Goal: Information Seeking & Learning: Learn about a topic

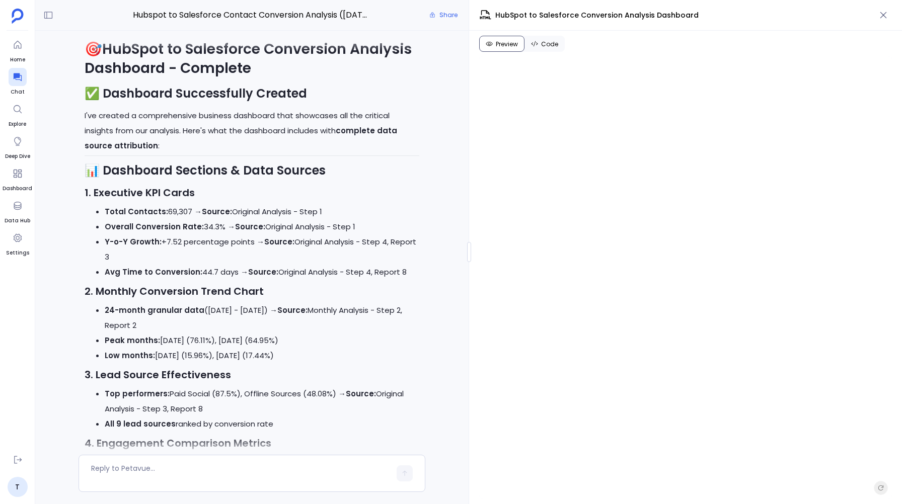
scroll to position [-805, 0]
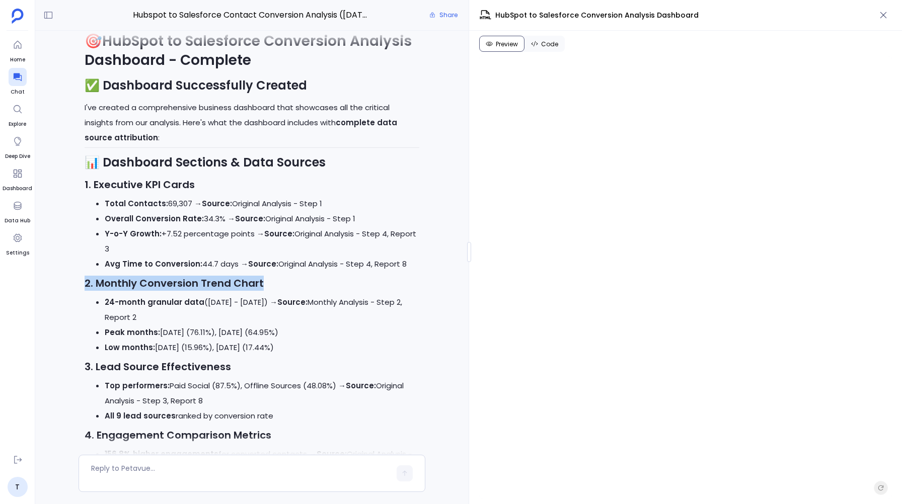
drag, startPoint x: 81, startPoint y: 268, endPoint x: 286, endPoint y: 274, distance: 205.9
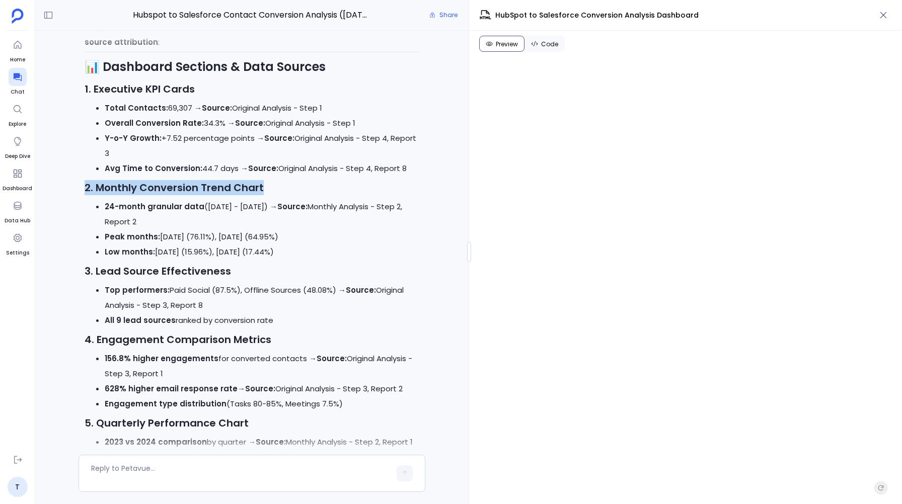
scroll to position [-704, 0]
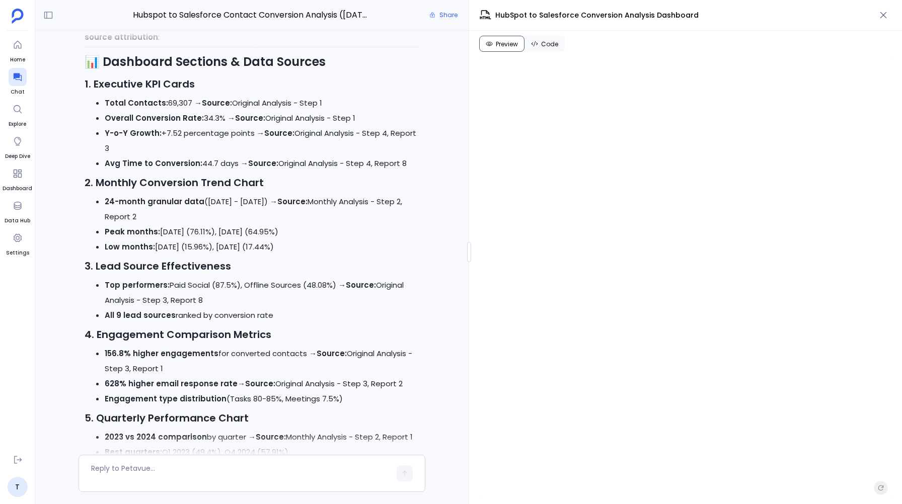
click at [125, 259] on strong "3. Lead Source Effectiveness" at bounding box center [158, 266] width 146 height 14
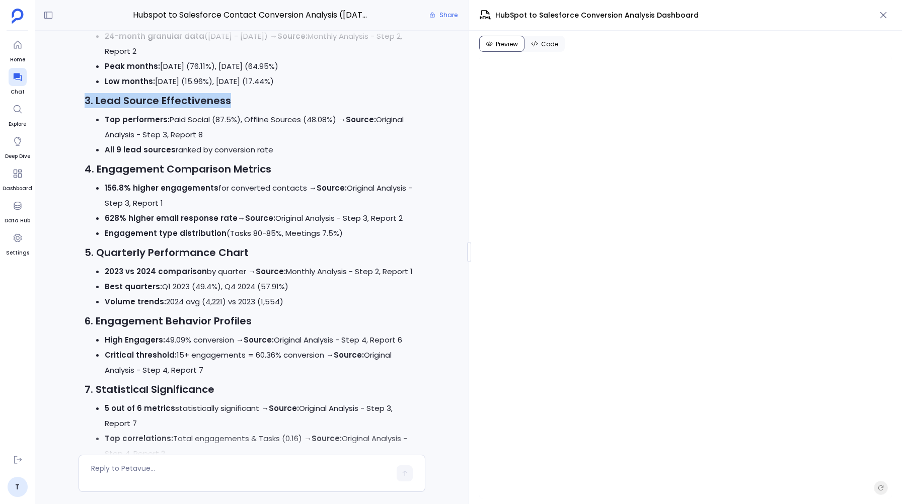
scroll to position [-532, 0]
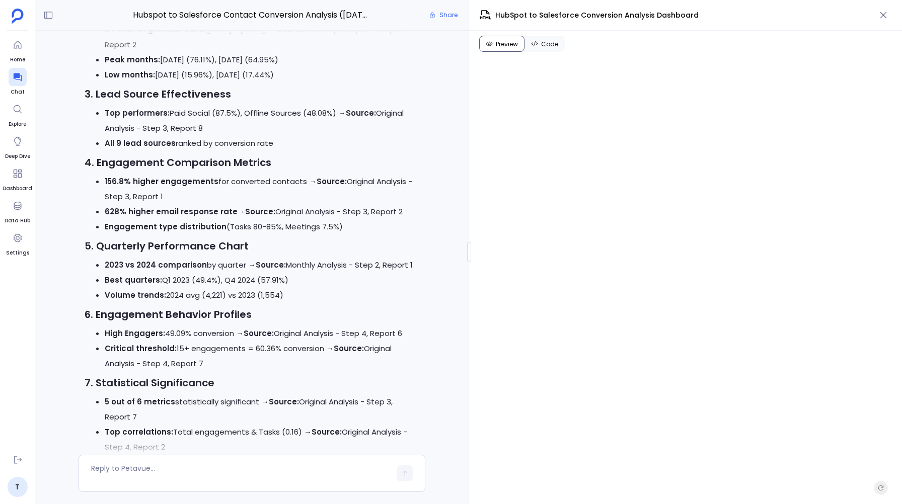
click at [148, 156] on strong "4. Engagement Comparison Metrics" at bounding box center [178, 163] width 187 height 14
click at [163, 239] on strong "5. Quarterly Performance Chart" at bounding box center [167, 246] width 164 height 14
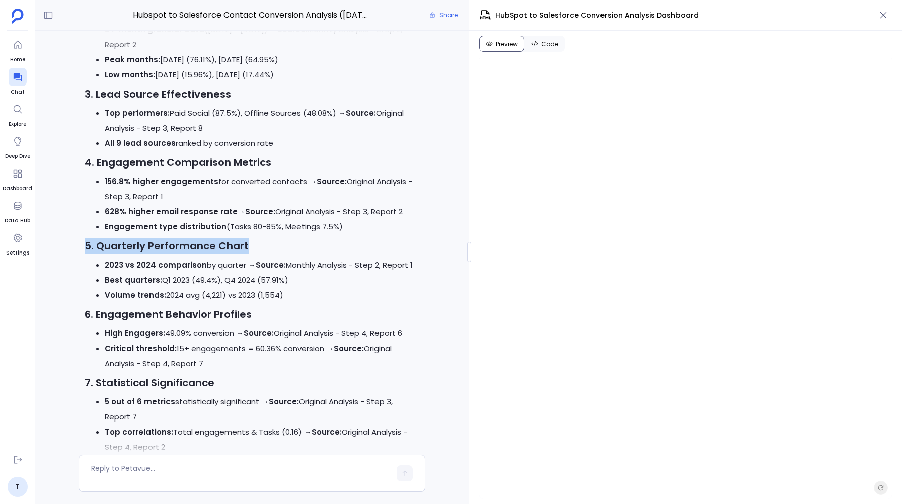
click at [163, 239] on strong "5. Quarterly Performance Chart" at bounding box center [167, 246] width 164 height 14
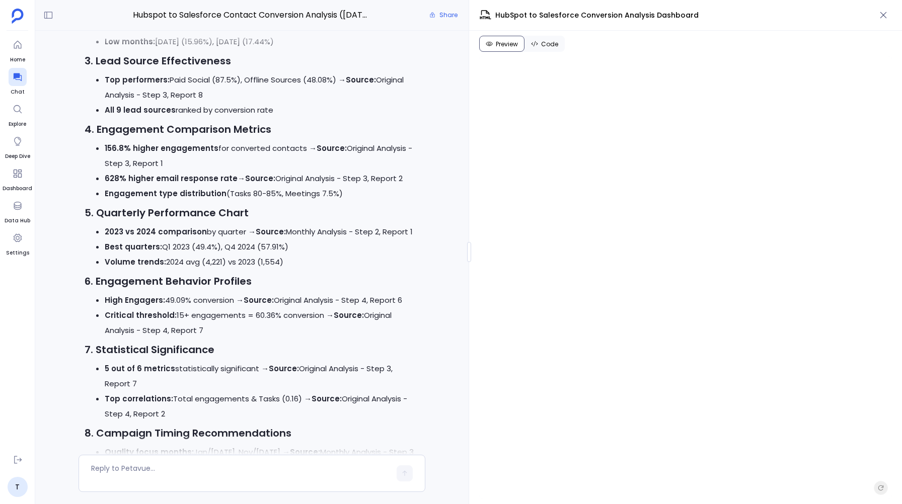
click at [227, 274] on strong "6. Engagement Behavior Profiles" at bounding box center [168, 281] width 167 height 14
click at [153, 343] on strong "7. Statistical Significance" at bounding box center [150, 350] width 130 height 14
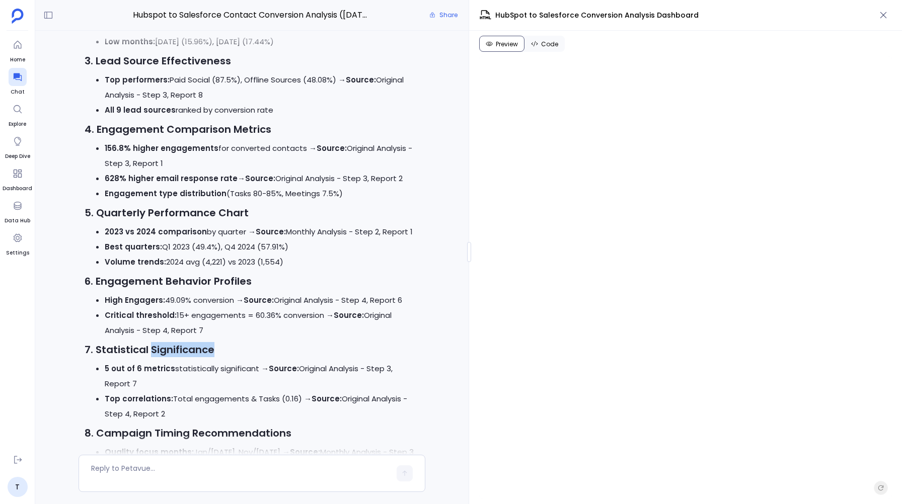
click at [153, 343] on strong "7. Statistical Significance" at bounding box center [150, 350] width 130 height 14
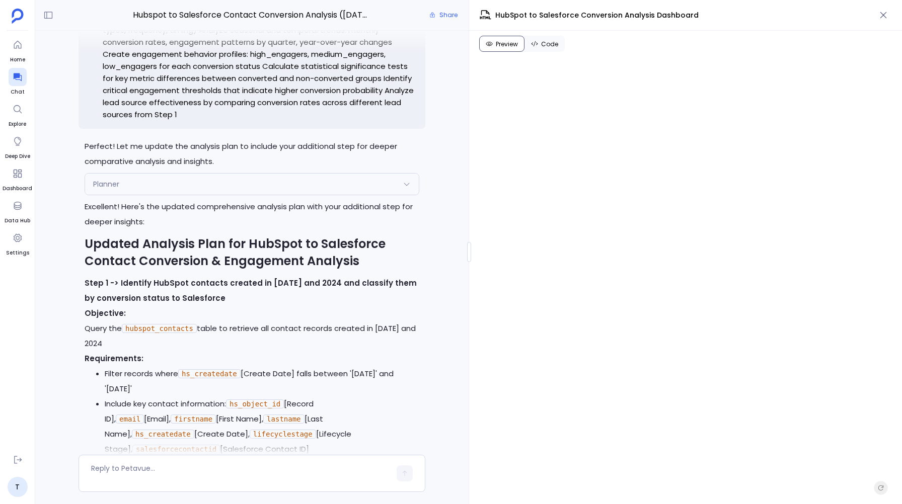
scroll to position [-13351, 0]
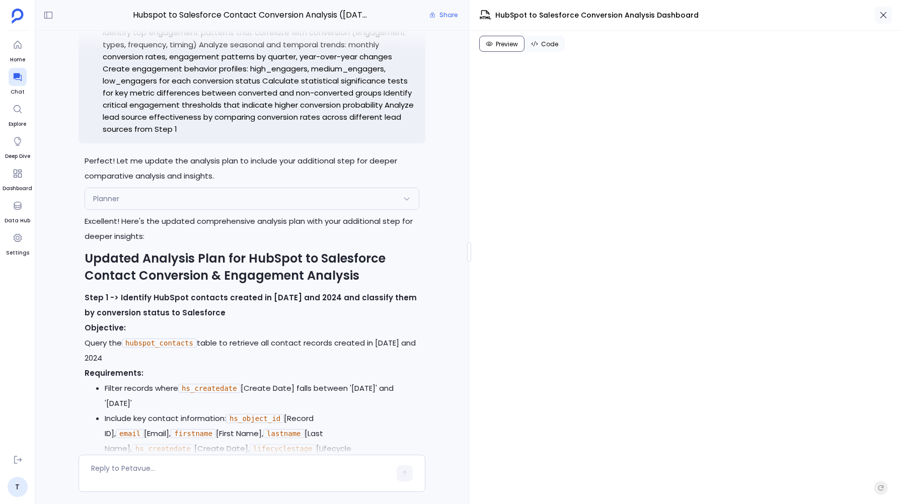
click at [881, 15] on icon "button" at bounding box center [883, 15] width 10 height 10
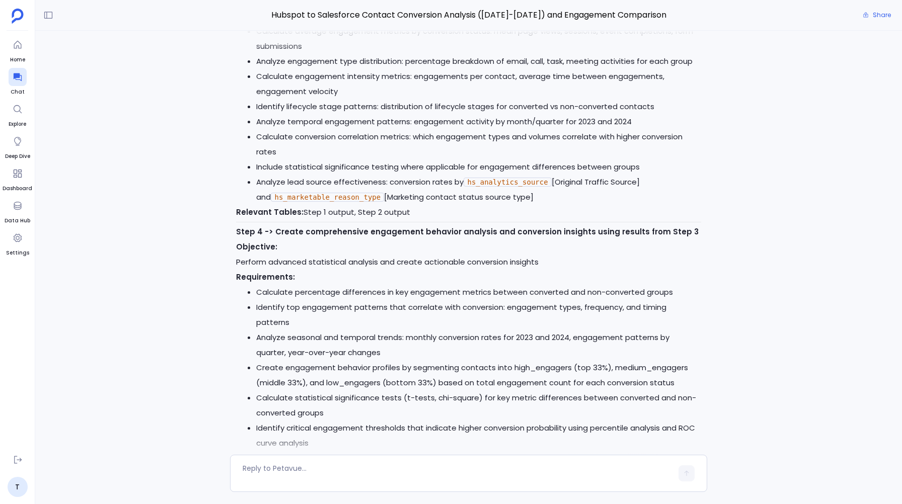
scroll to position [-11725, 0]
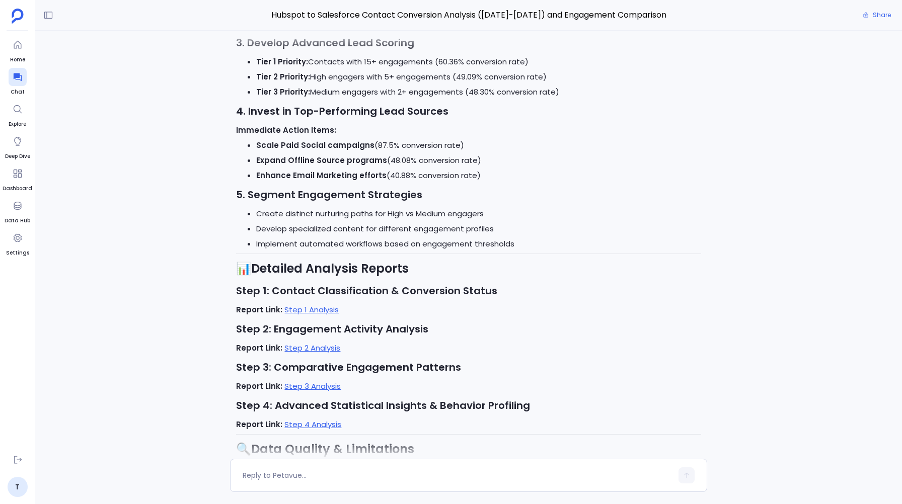
scroll to position [-7817, 0]
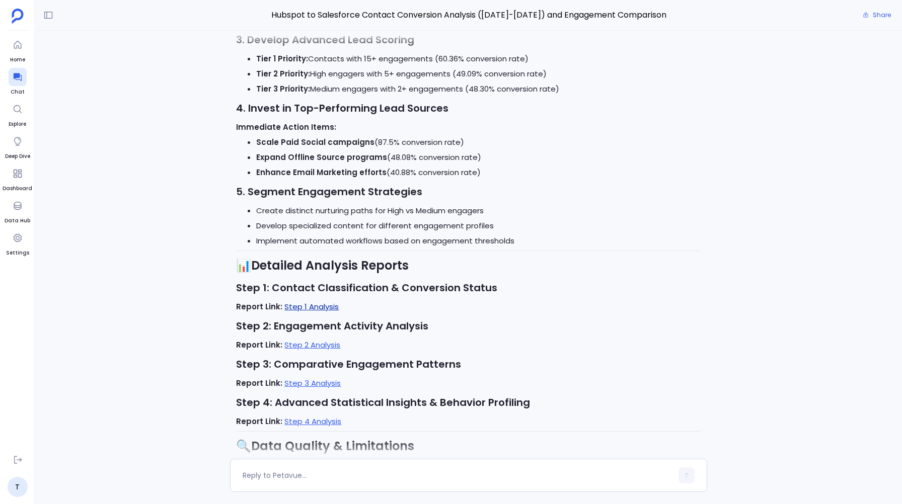
click at [293, 301] on link "Step 1 Analysis" at bounding box center [311, 306] width 54 height 11
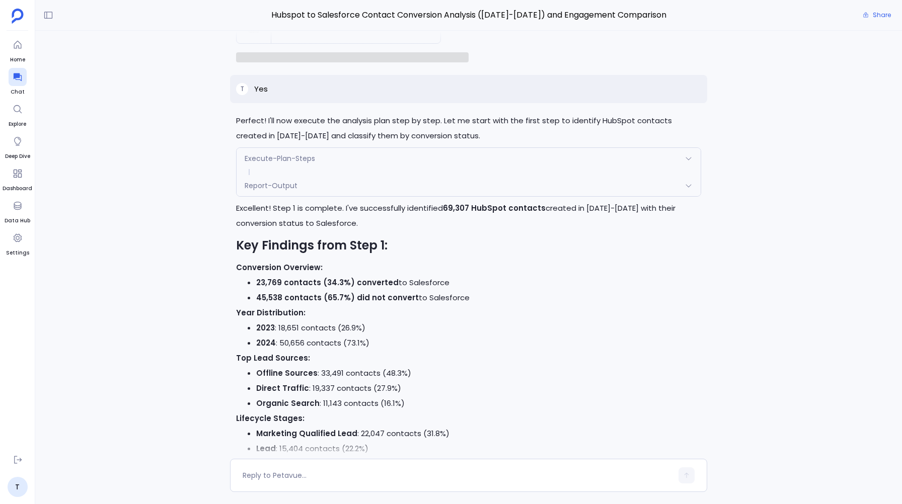
scroll to position [-10139, 0]
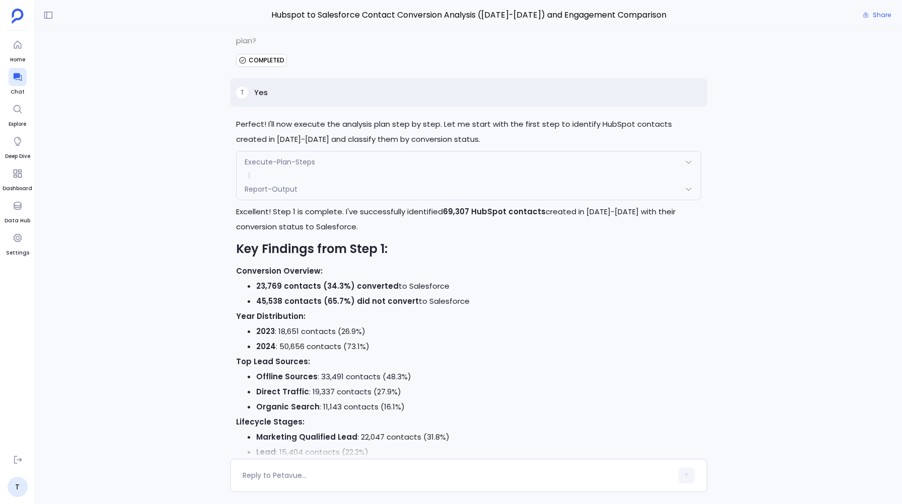
click at [275, 184] on span "Report-Output" at bounding box center [271, 189] width 53 height 10
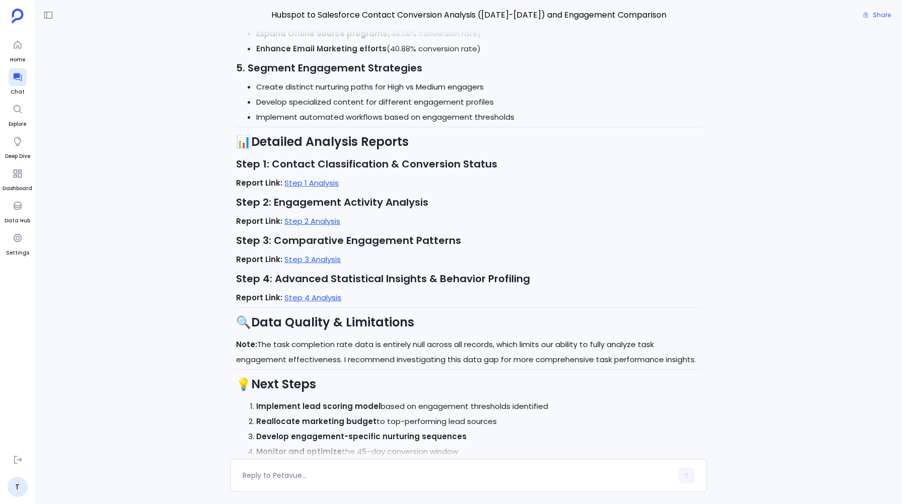
scroll to position [-7689, 0]
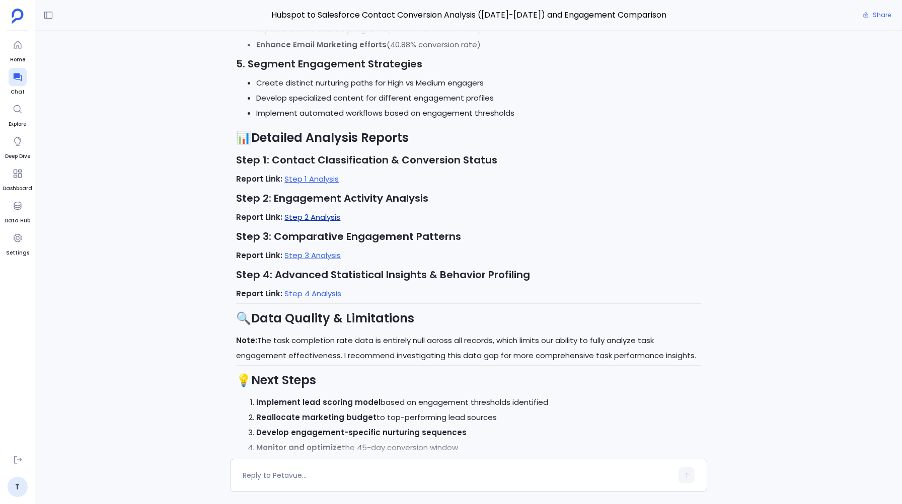
click at [290, 212] on link "Step 2 Analysis" at bounding box center [312, 217] width 56 height 11
click at [302, 250] on link "Step 3 Analysis" at bounding box center [312, 255] width 56 height 11
click at [312, 288] on link "Step 4 Analysis" at bounding box center [312, 293] width 57 height 11
click at [225, 103] on div "📊 HubSpot to Salesforce Conversion Analysis Dashboard Artifact-Generator Reques…" at bounding box center [468, 245] width 867 height 428
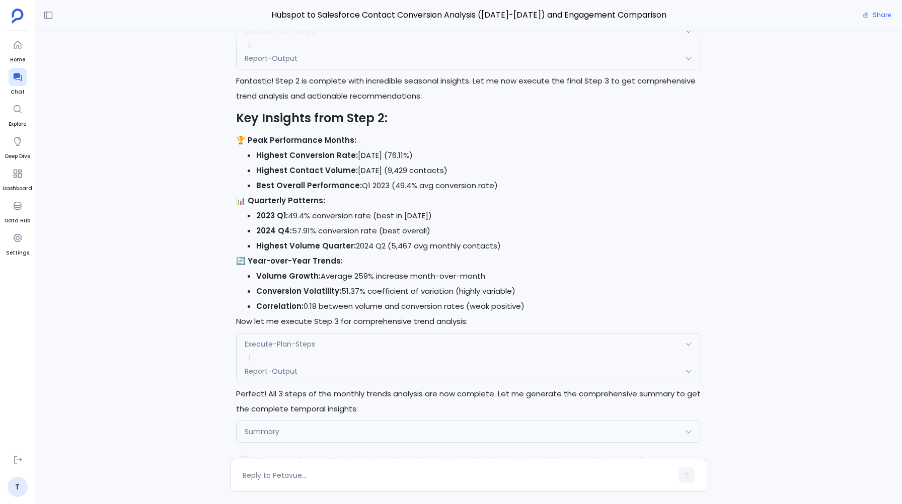
scroll to position [-2794, 0]
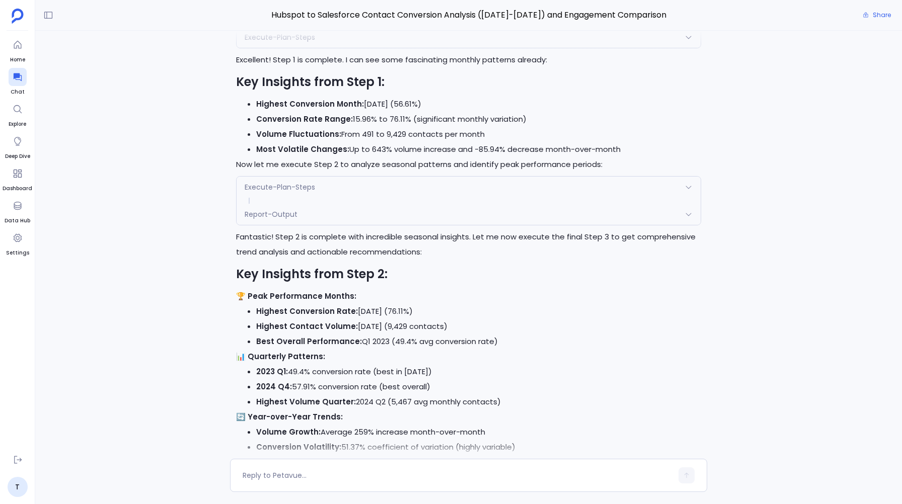
click at [277, 215] on span "Report-Output" at bounding box center [271, 214] width 53 height 10
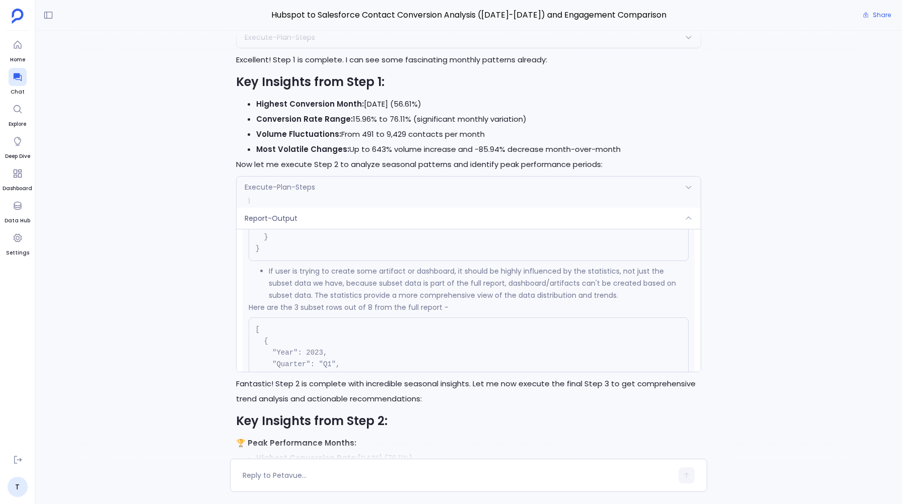
scroll to position [985, 0]
click at [274, 198] on span at bounding box center [468, 201] width 463 height 6
click at [255, 208] on div "Report-Output" at bounding box center [468, 218] width 463 height 21
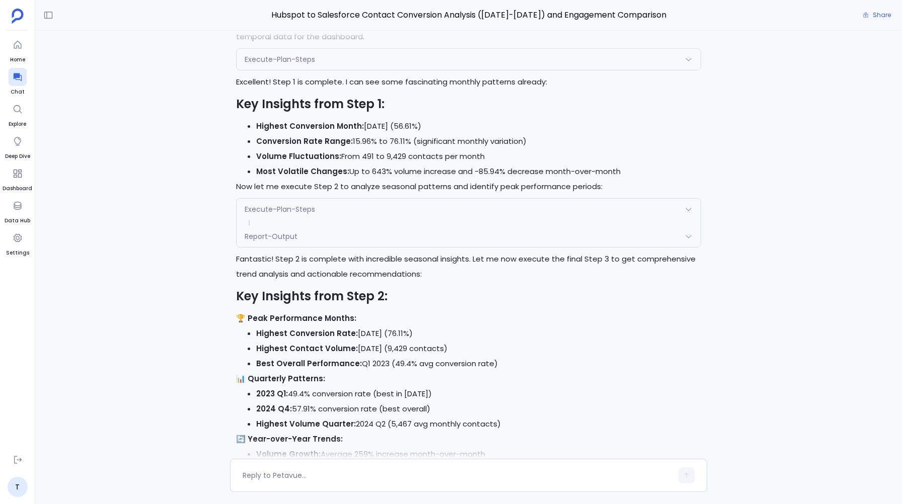
scroll to position [-2970, 0]
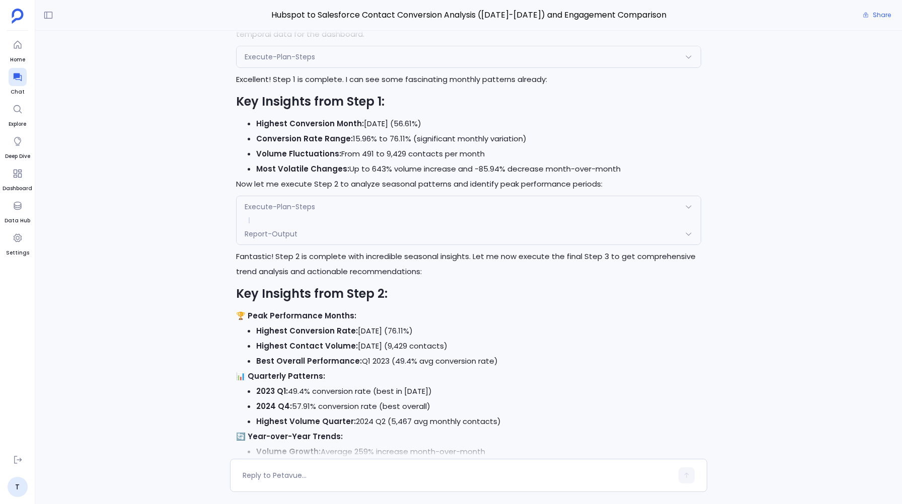
click at [270, 232] on span "Report-Output" at bounding box center [271, 234] width 53 height 10
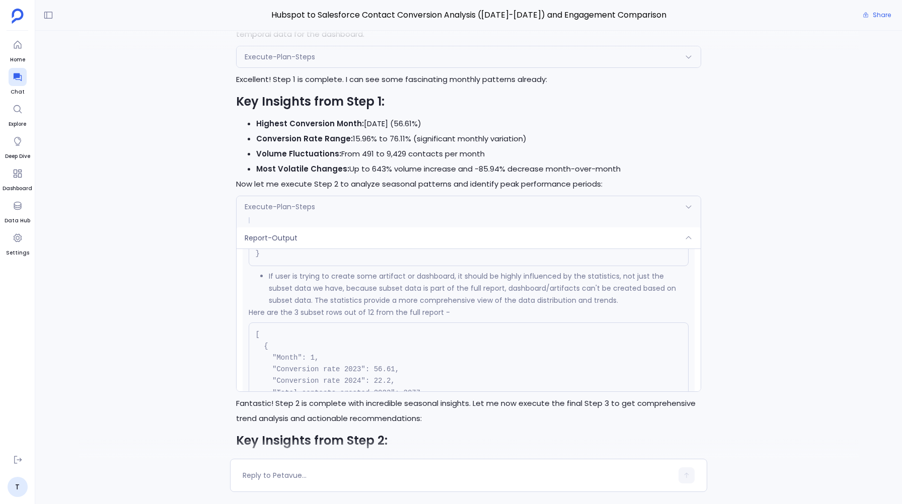
scroll to position [2807, 0]
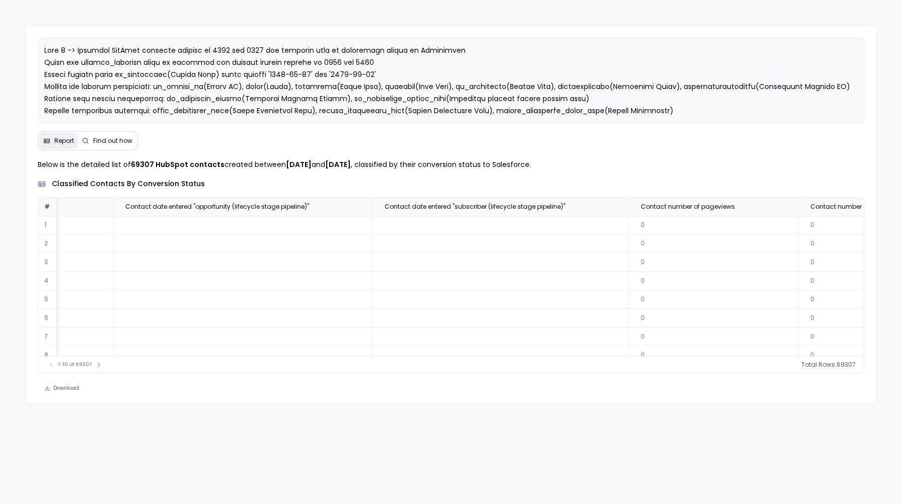
scroll to position [0, 2701]
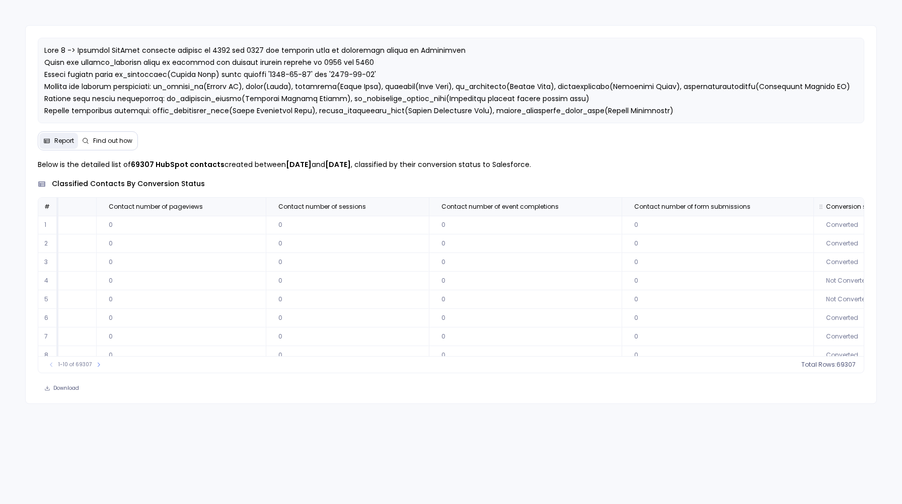
click at [818, 204] on span "Conversion status" at bounding box center [868, 207] width 101 height 8
click at [719, 292] on span "Converted" at bounding box center [751, 289] width 80 height 10
click at [773, 331] on button "Apply" at bounding box center [778, 332] width 28 height 13
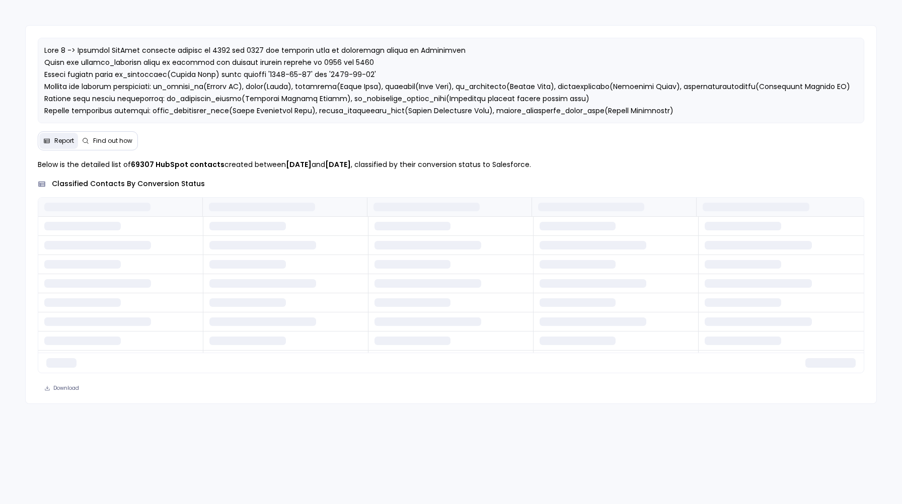
scroll to position [0, 0]
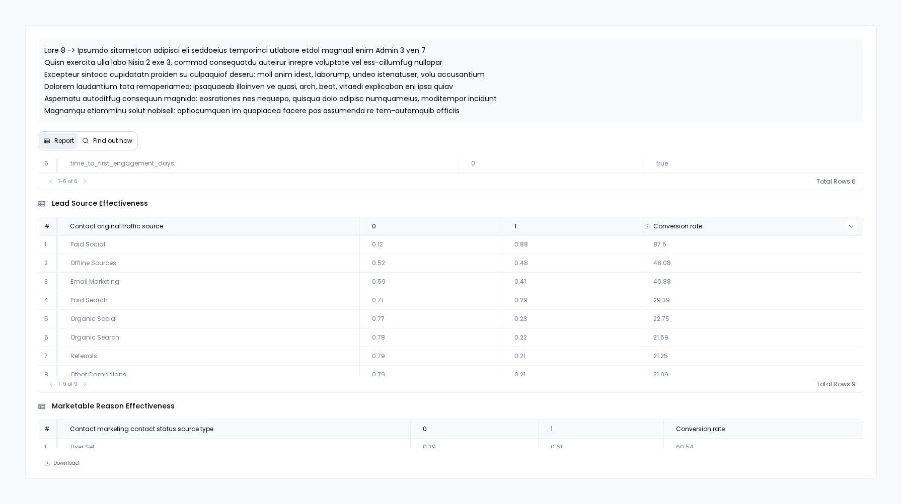
click at [848, 229] on icon at bounding box center [851, 226] width 6 height 6
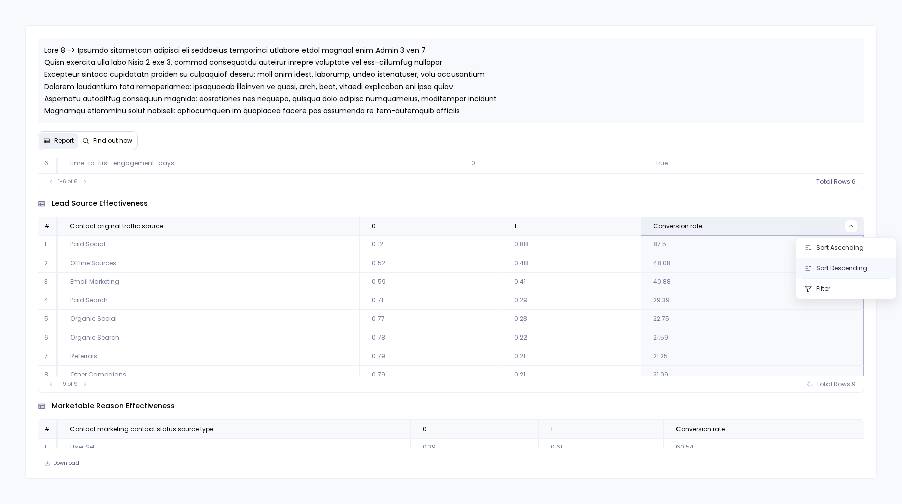
click at [827, 272] on button "Sort Descending" at bounding box center [846, 268] width 100 height 20
click at [652, 330] on td "21.59" at bounding box center [752, 326] width 223 height 19
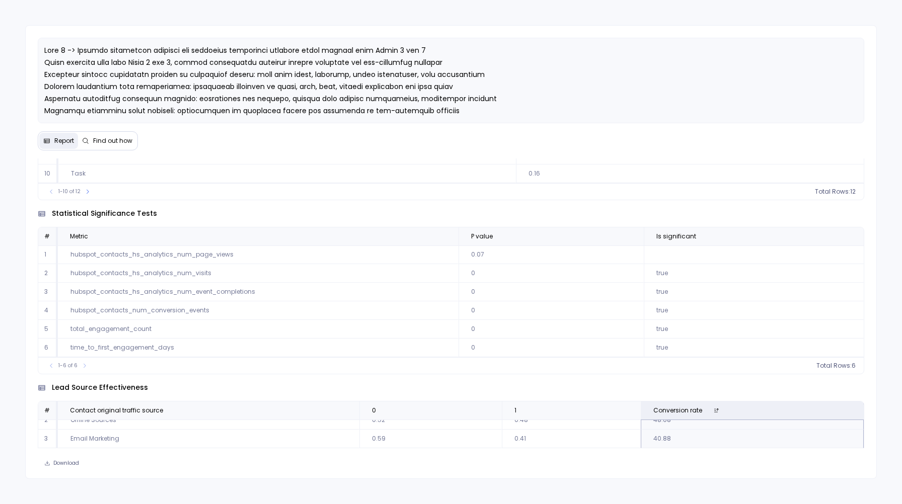
scroll to position [894, 0]
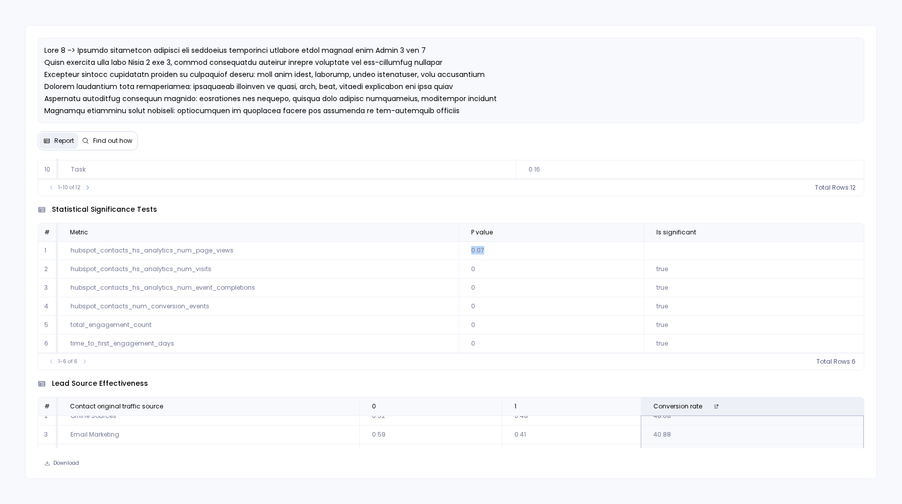
drag, startPoint x: 469, startPoint y: 254, endPoint x: 489, endPoint y: 254, distance: 20.6
click at [489, 254] on td "0.07" at bounding box center [550, 251] width 185 height 19
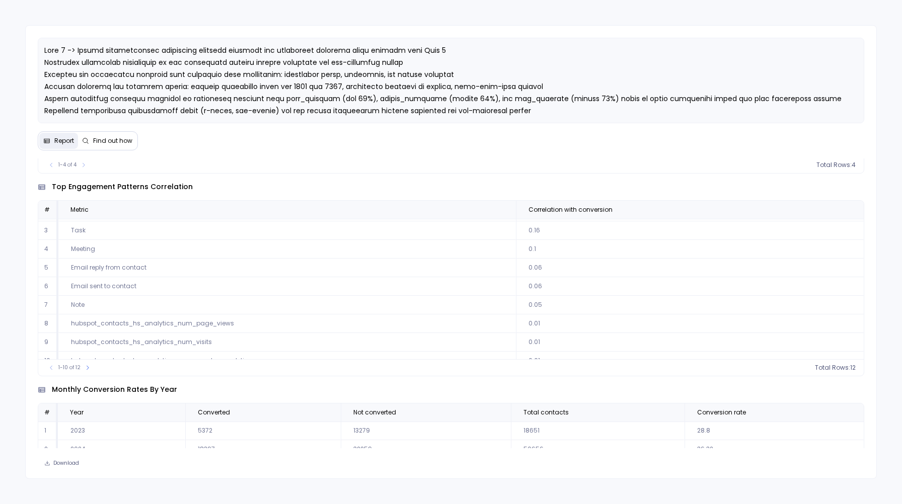
scroll to position [46, 0]
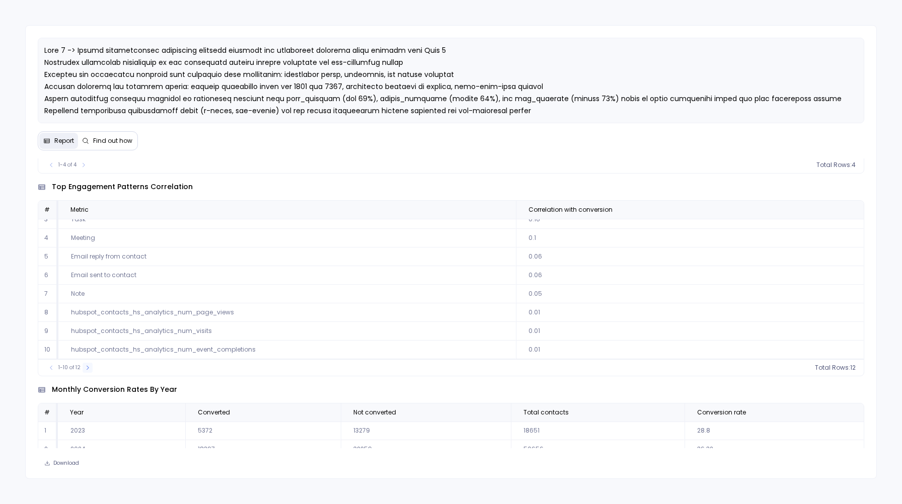
click at [87, 365] on icon at bounding box center [88, 368] width 6 height 6
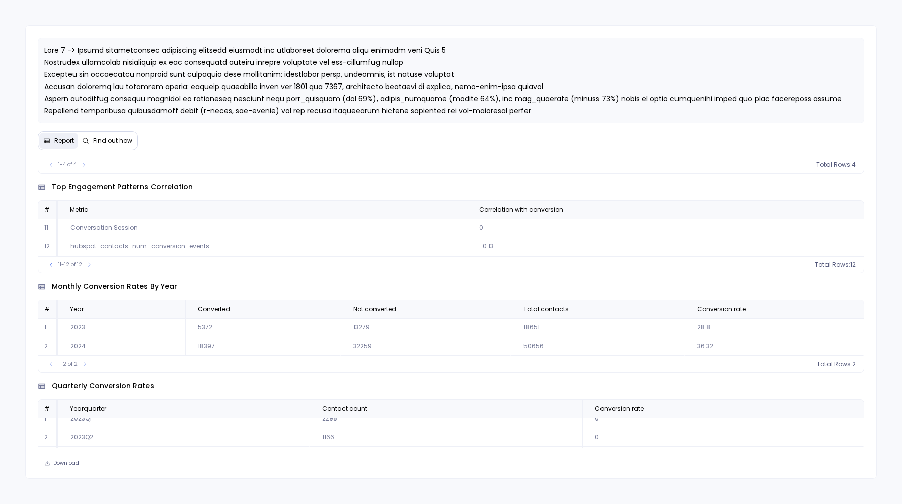
scroll to position [0, 0]
click at [49, 262] on icon at bounding box center [51, 265] width 6 height 6
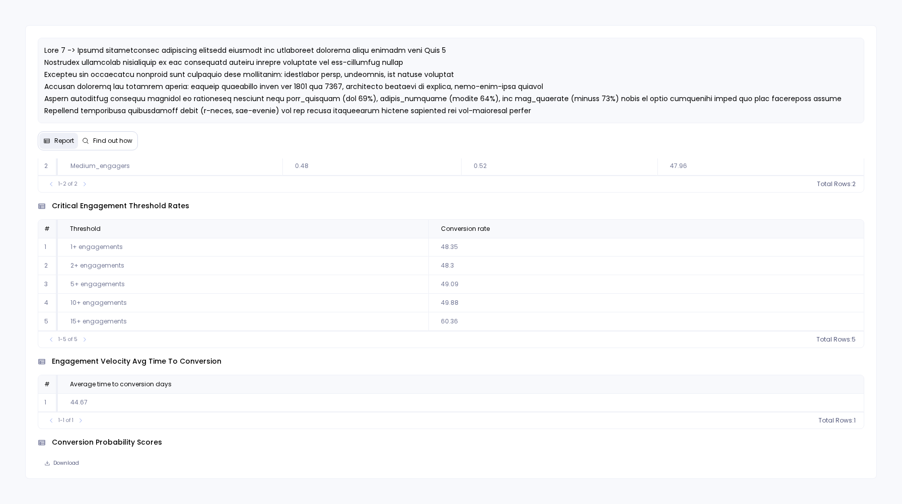
scroll to position [1042, 0]
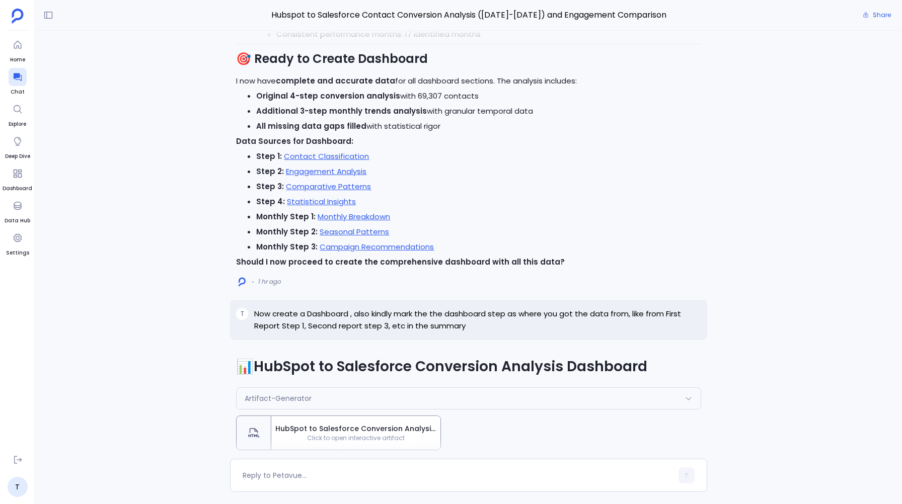
scroll to position [-1085, 0]
click at [339, 219] on link "Monthly Breakdown" at bounding box center [354, 216] width 72 height 11
click at [334, 235] on link "Seasonal Patterns" at bounding box center [354, 231] width 69 height 11
click at [348, 245] on link "Campaign Recommendations" at bounding box center [377, 246] width 114 height 11
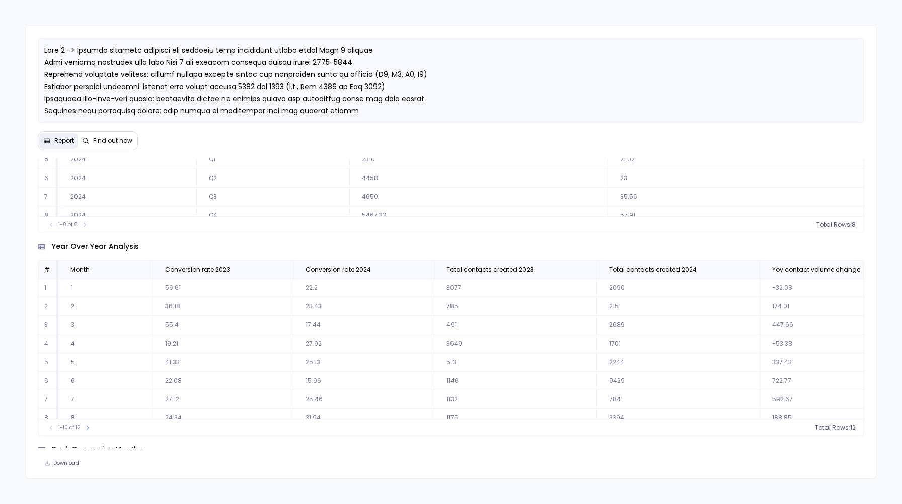
scroll to position [267, 0]
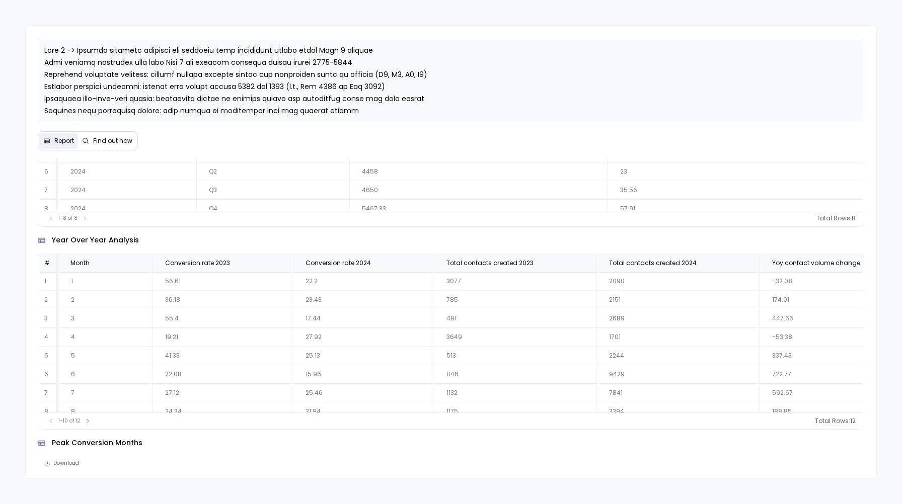
click at [169, 282] on td "56.61" at bounding box center [222, 281] width 140 height 19
click at [173, 298] on td "36.18" at bounding box center [222, 300] width 140 height 19
click at [175, 356] on td "41.33" at bounding box center [222, 356] width 140 height 19
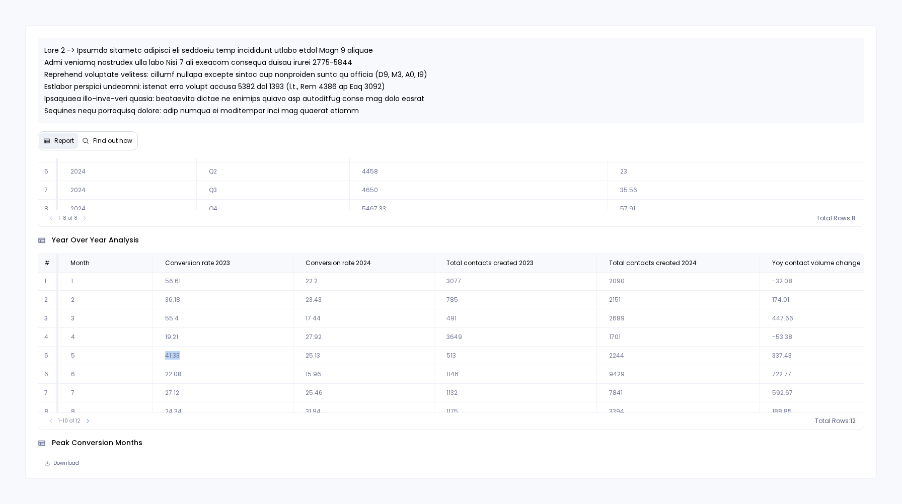
click at [175, 356] on td "41.33" at bounding box center [222, 356] width 140 height 19
click at [314, 342] on td "25.46" at bounding box center [363, 347] width 141 height 19
click at [166, 344] on td "27.12" at bounding box center [222, 347] width 140 height 19
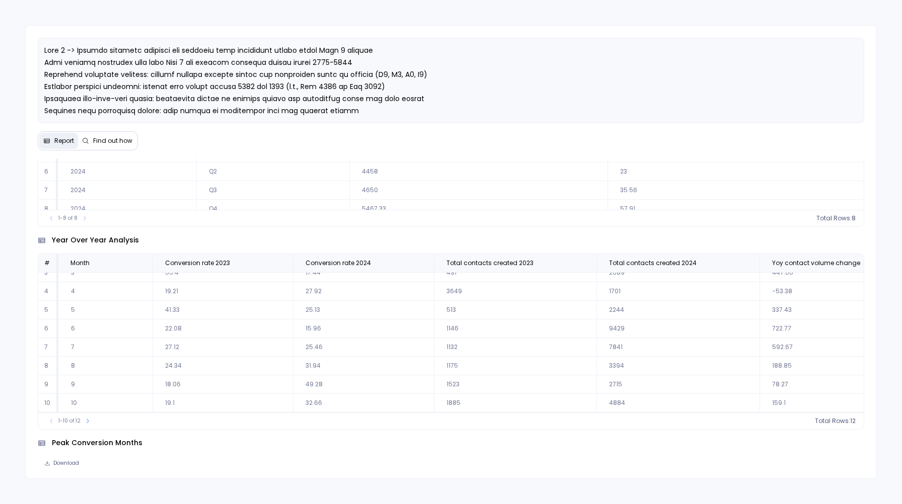
click at [172, 362] on td "24.34" at bounding box center [222, 366] width 140 height 19
click at [177, 380] on td "18.06" at bounding box center [222, 384] width 140 height 19
click at [173, 381] on td "18.06" at bounding box center [222, 384] width 140 height 19
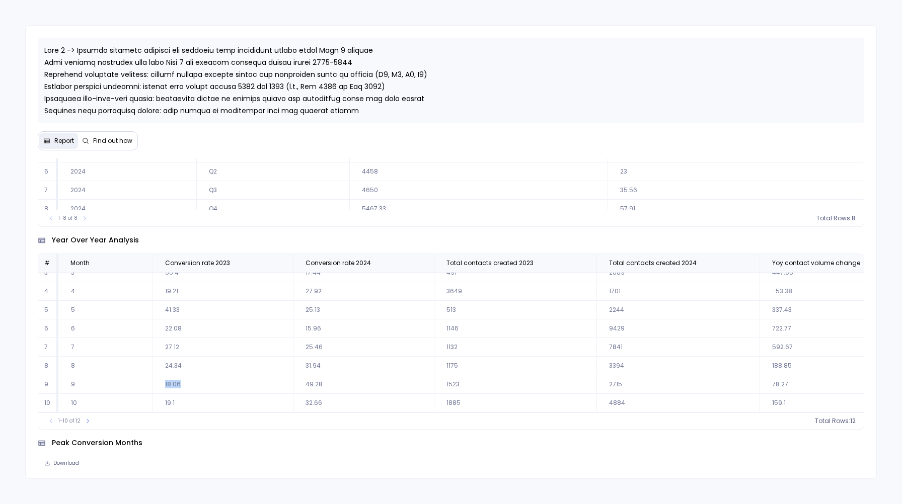
click at [173, 381] on td "18.06" at bounding box center [222, 384] width 140 height 19
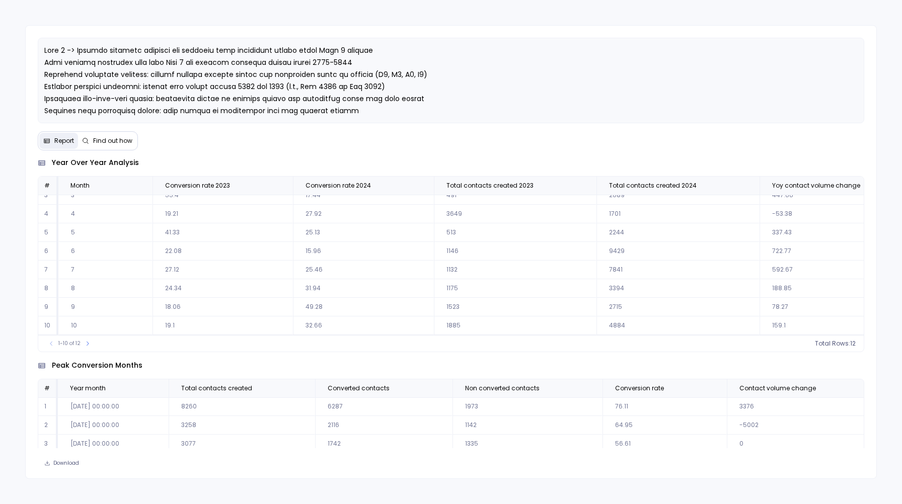
click at [171, 324] on td "19.1" at bounding box center [222, 326] width 140 height 19
click at [316, 324] on td "32.66" at bounding box center [363, 326] width 141 height 19
click at [88, 346] on icon at bounding box center [88, 344] width 6 height 6
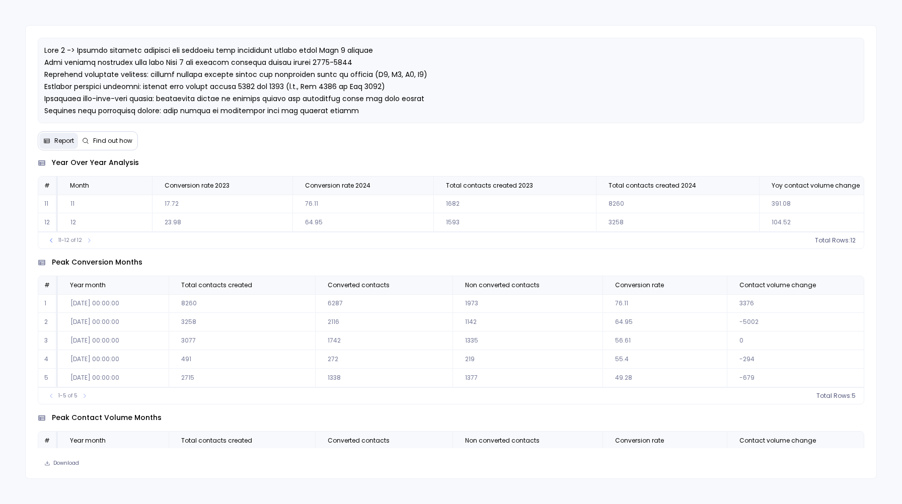
scroll to position [0, 0]
click at [174, 204] on td "17.72" at bounding box center [222, 204] width 140 height 19
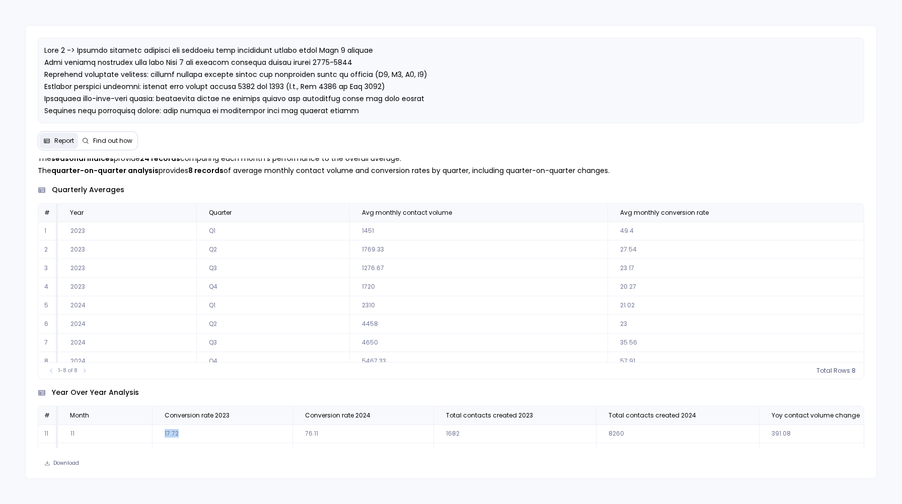
scroll to position [118, 0]
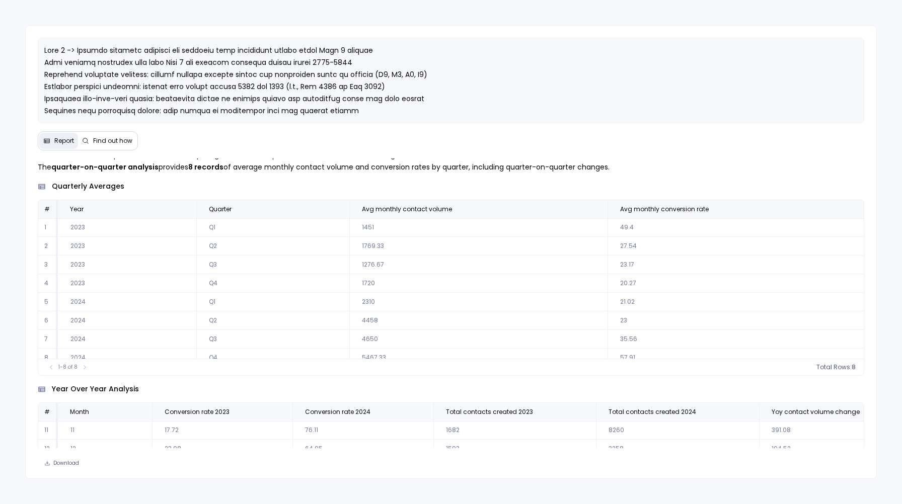
click at [626, 264] on td "23.17" at bounding box center [735, 265] width 256 height 19
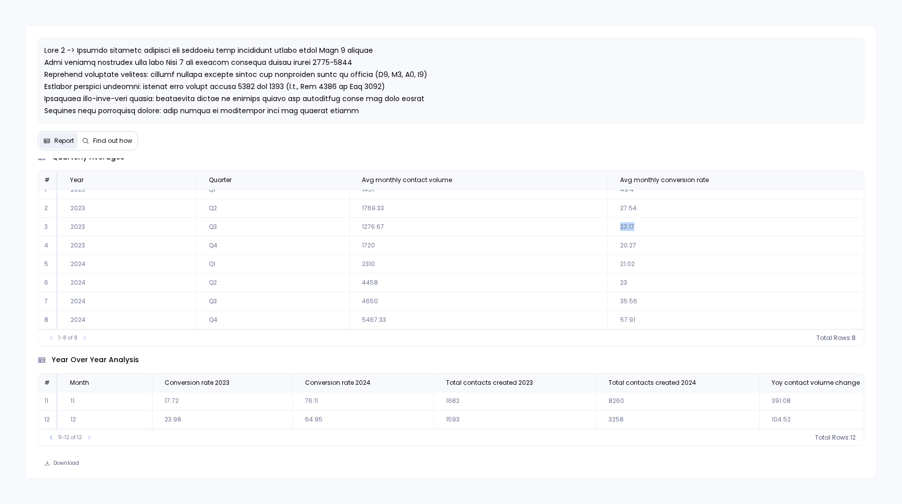
scroll to position [142, 0]
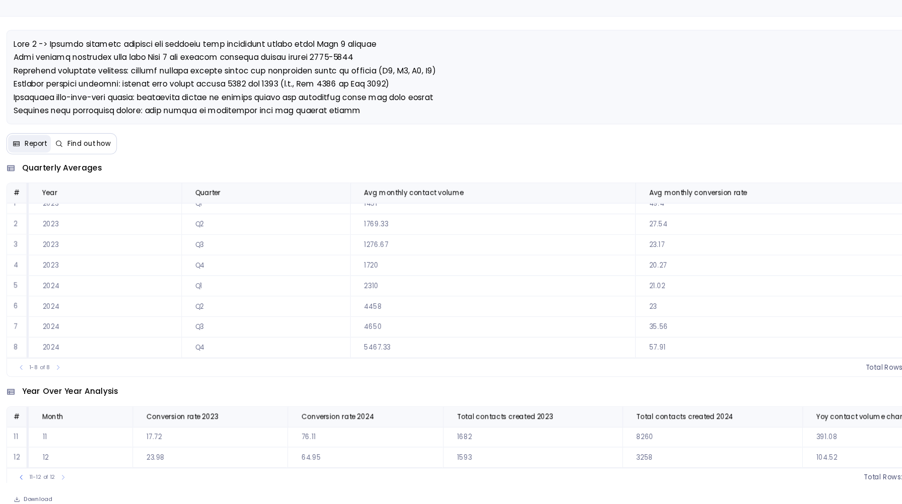
click at [380, 205] on td "1769.33" at bounding box center [478, 214] width 258 height 19
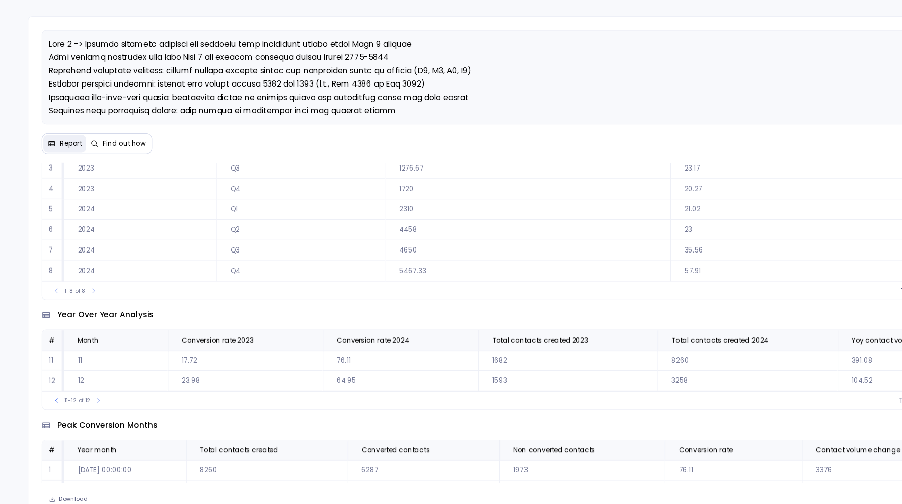
scroll to position [207, 0]
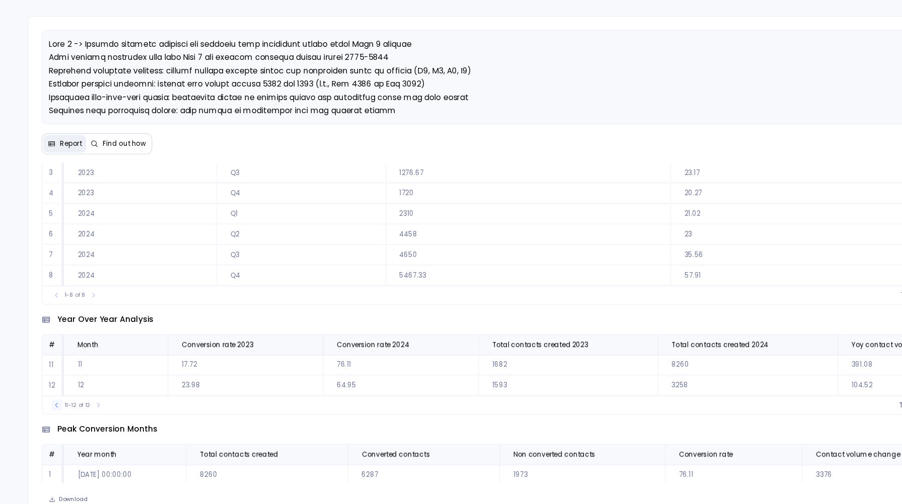
click at [49, 378] on icon at bounding box center [51, 378] width 6 height 6
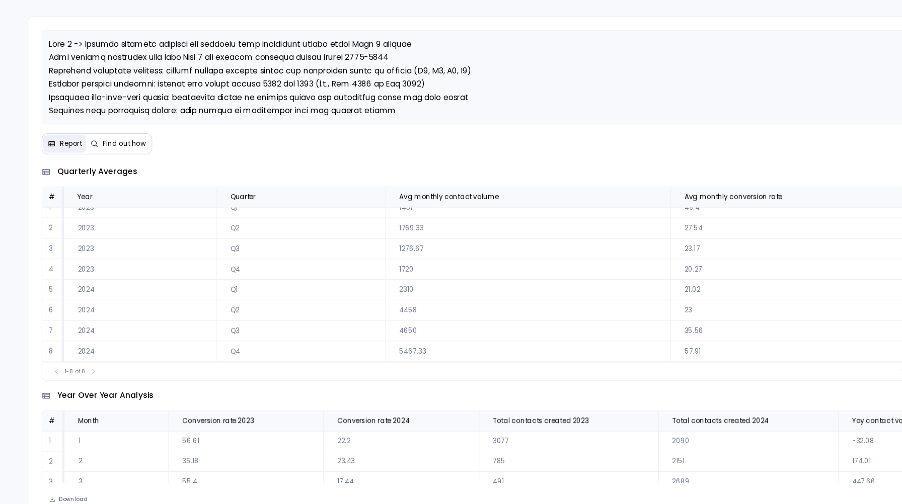
scroll to position [0, 0]
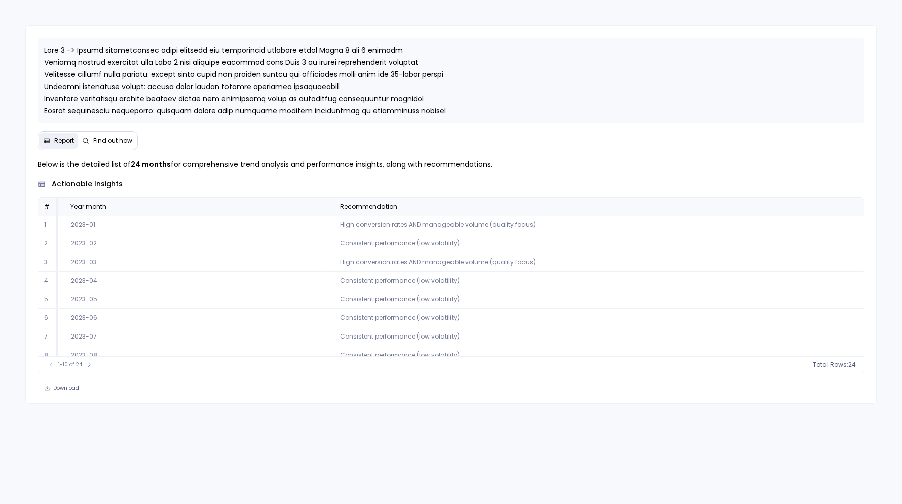
scroll to position [46, 0]
click at [87, 365] on icon at bounding box center [89, 365] width 6 height 6
click at [91, 364] on icon at bounding box center [93, 365] width 6 height 6
click at [52, 296] on icon at bounding box center [51, 299] width 6 height 6
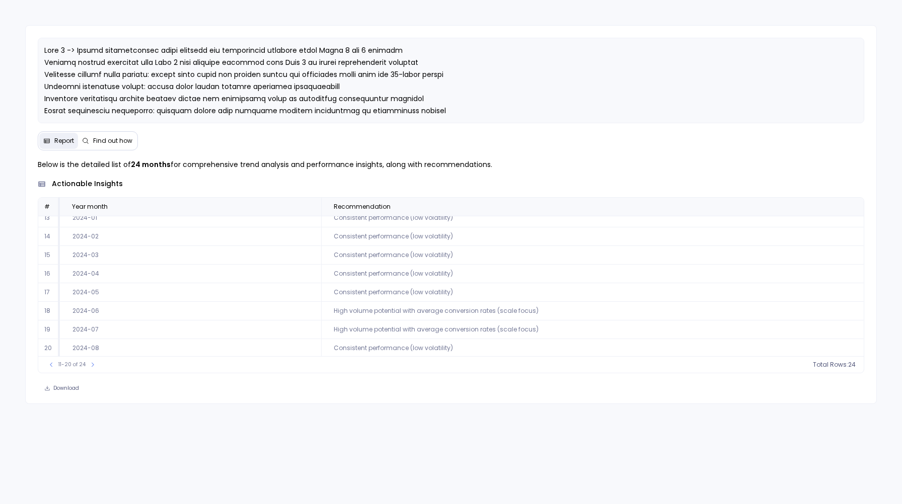
scroll to position [46, 0]
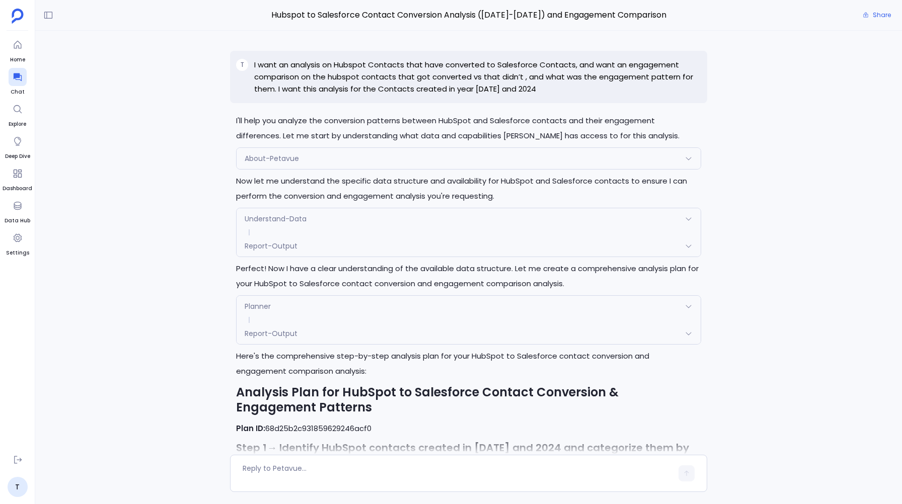
scroll to position [5421, 0]
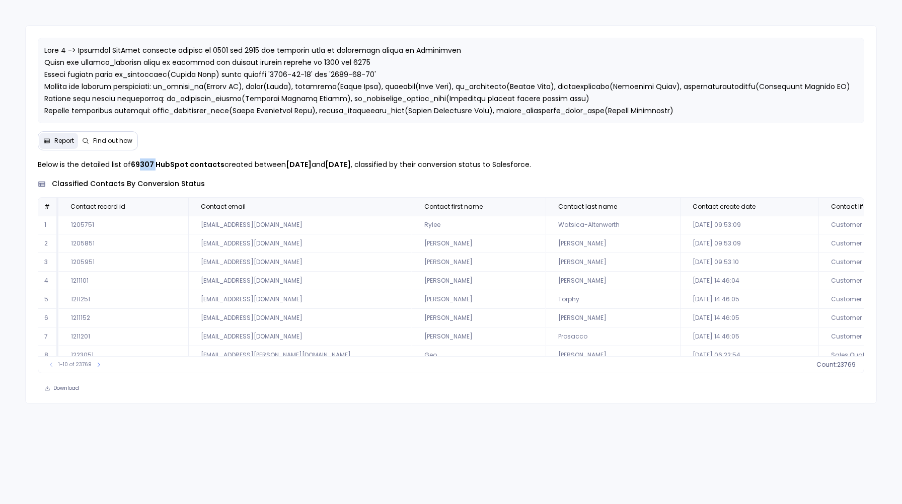
drag, startPoint x: 141, startPoint y: 164, endPoint x: 156, endPoint y: 164, distance: 15.1
click at [156, 164] on strong "69307 HubSpot contacts" at bounding box center [178, 165] width 94 height 10
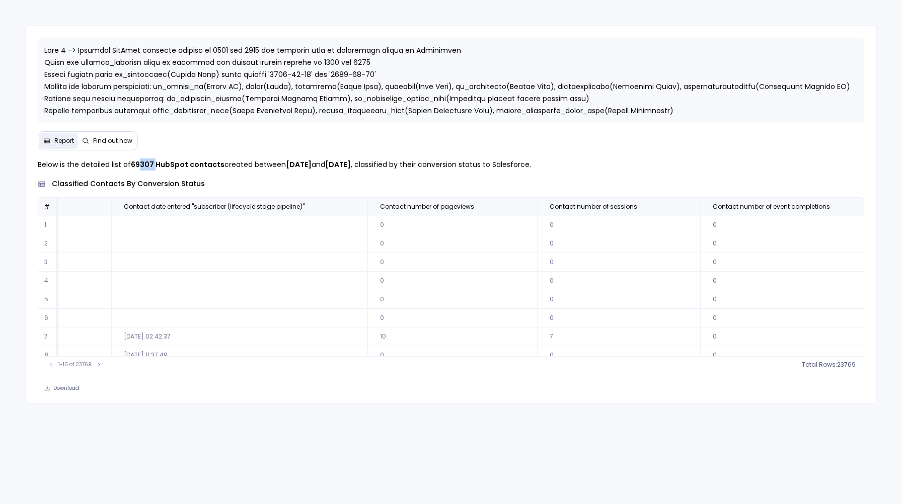
scroll to position [0, 2701]
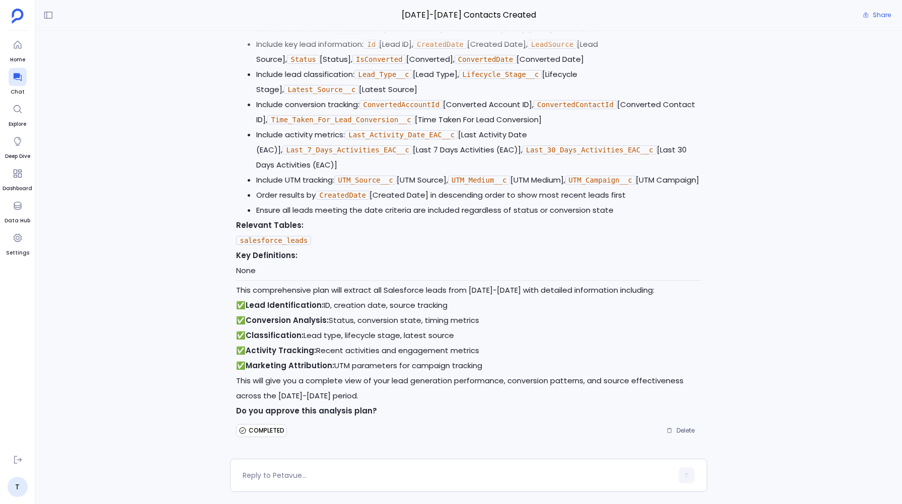
scroll to position [-4330, 0]
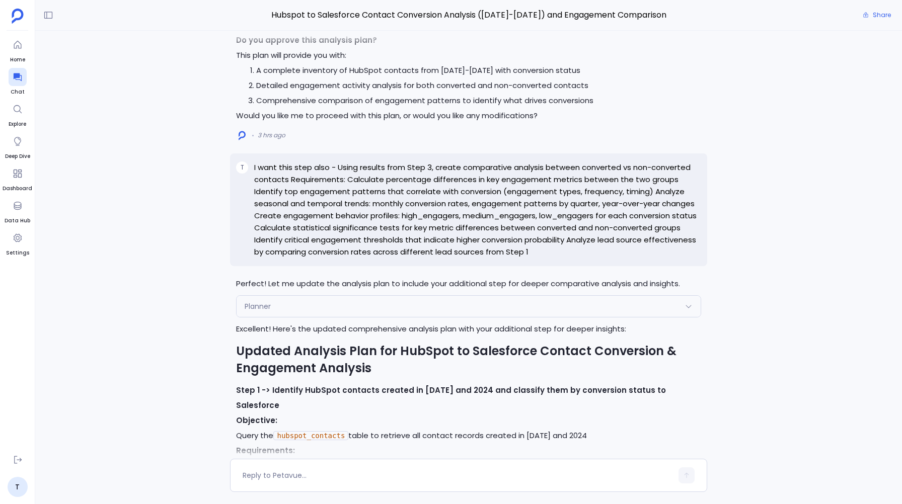
scroll to position [-12965, 0]
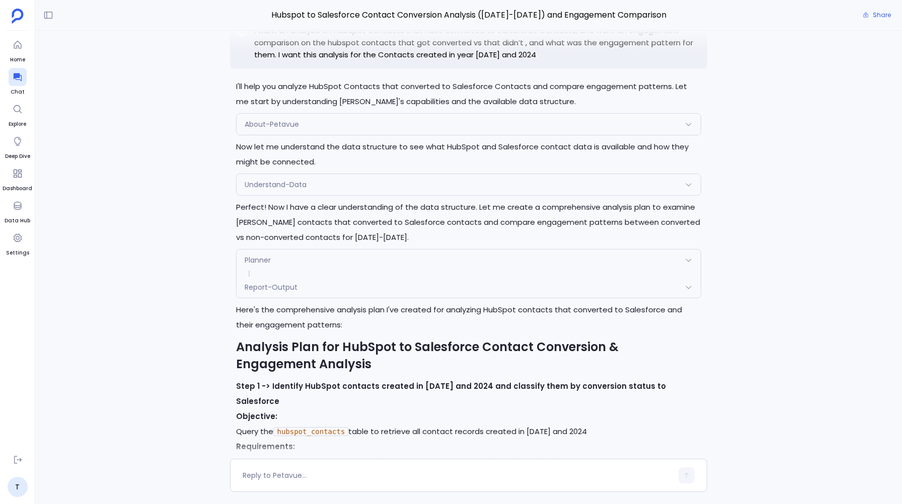
click at [189, 153] on div "📊 HubSpot to Salesforce Conversion Analysis Dashboard Artifact-Generator Reques…" at bounding box center [468, 245] width 867 height 428
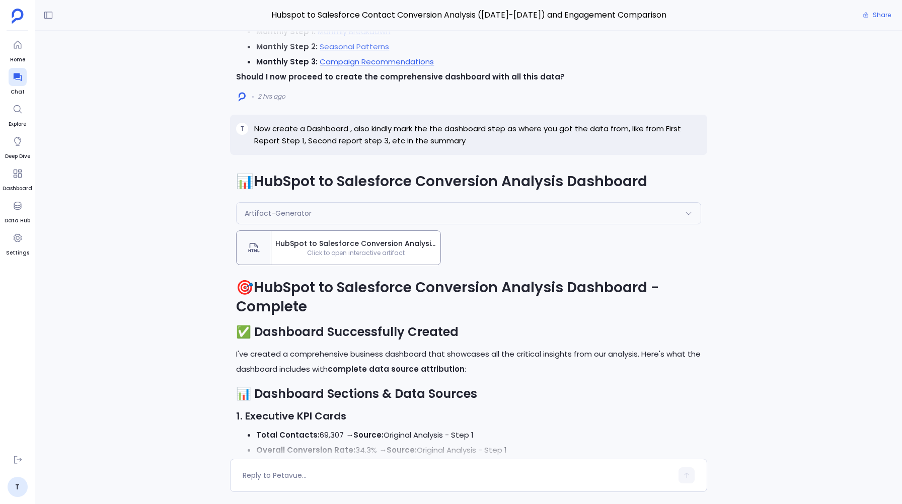
scroll to position [-901, 0]
click at [334, 247] on span "HubSpot to Salesforce Conversion Analysis Dashboard" at bounding box center [355, 244] width 161 height 11
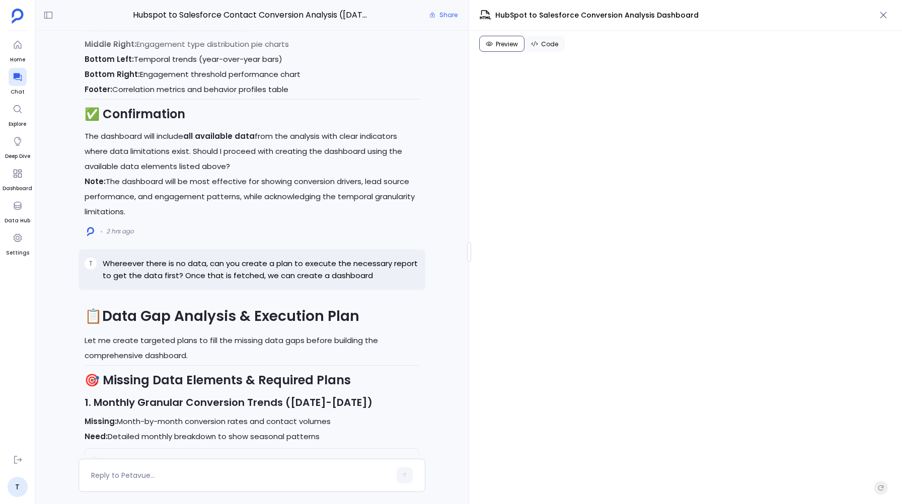
scroll to position [-6477, 0]
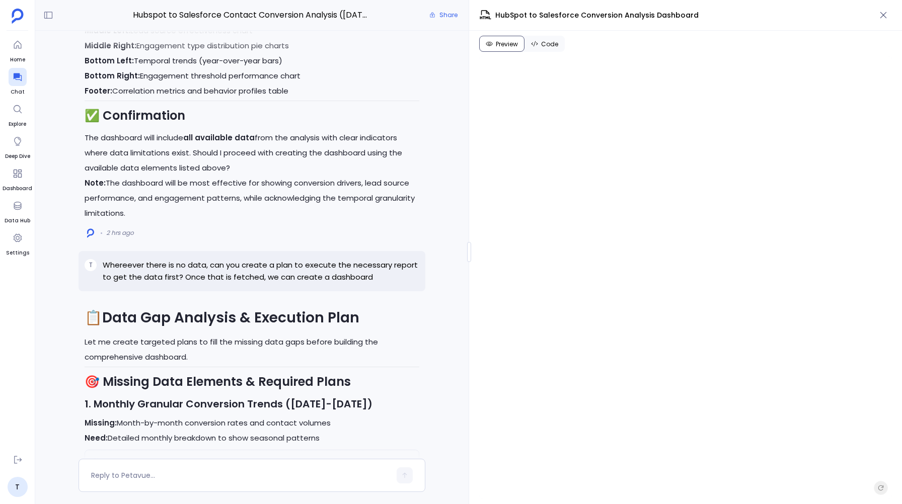
click at [293, 274] on p "Whereever there is no data, can you create a plan to execute the necessary repo…" at bounding box center [261, 271] width 317 height 24
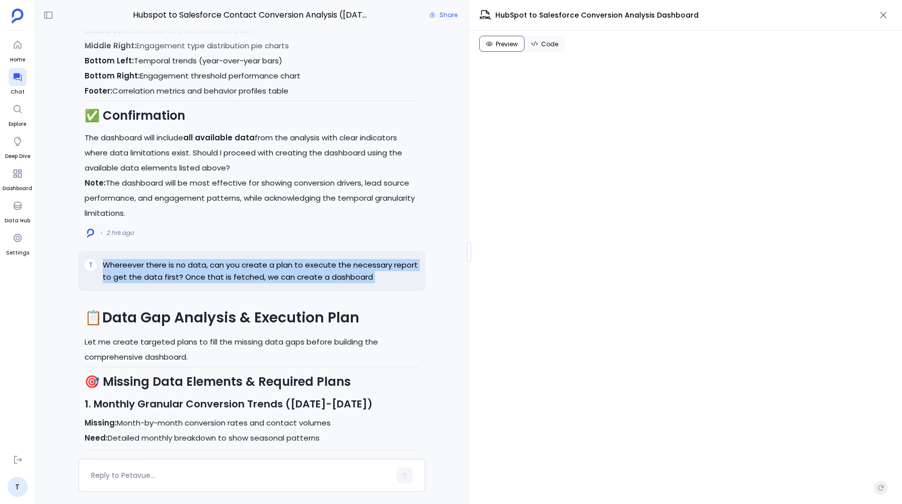
click at [293, 274] on p "Whereever there is no data, can you create a plan to execute the necessary repo…" at bounding box center [261, 271] width 317 height 24
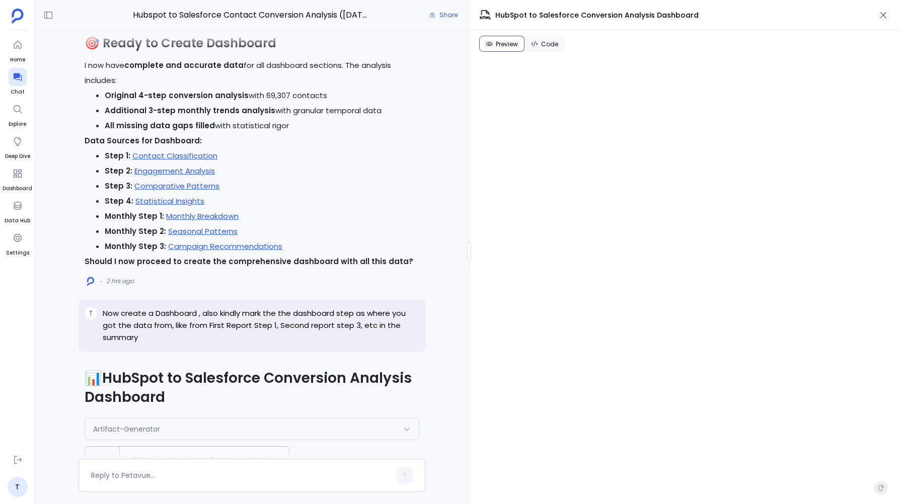
scroll to position [-1285, 0]
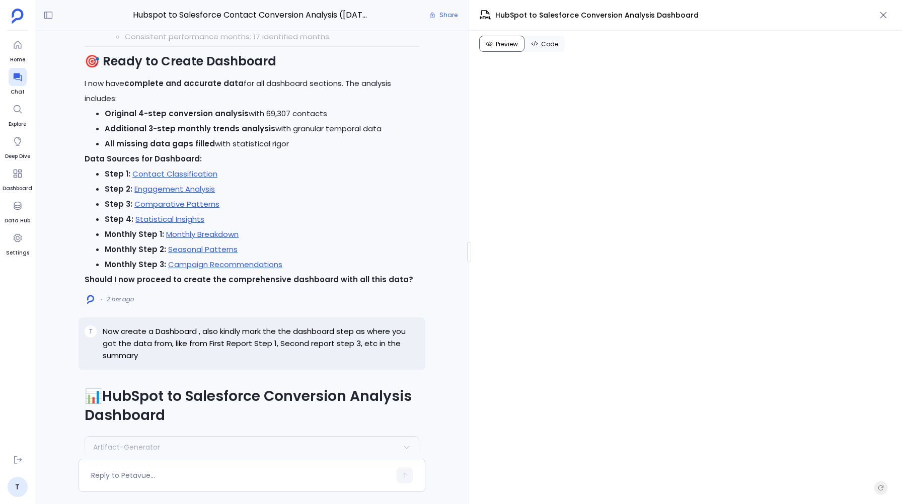
click at [214, 346] on p "Now create a Dashboard , also kindly mark the the dashboard step as where you g…" at bounding box center [261, 344] width 317 height 36
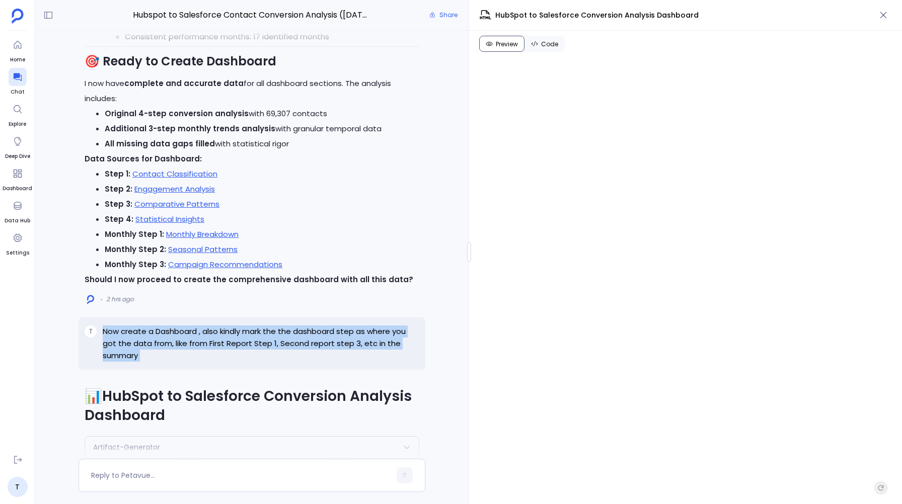
click at [214, 346] on p "Now create a Dashboard , also kindly mark the the dashboard step as where you g…" at bounding box center [261, 344] width 317 height 36
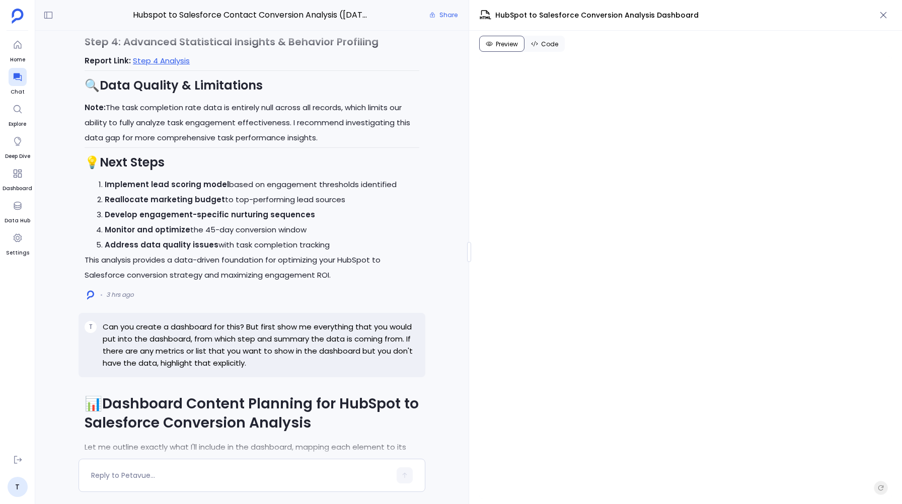
scroll to position [-8459, 0]
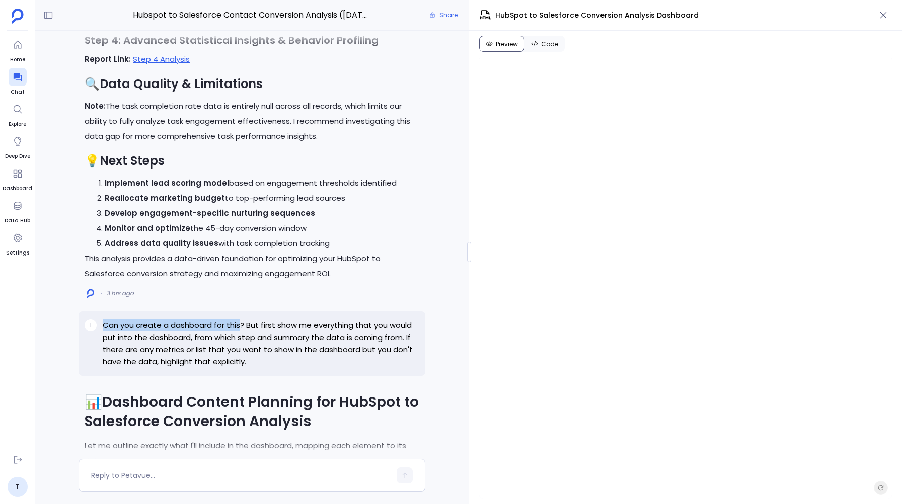
drag, startPoint x: 103, startPoint y: 327, endPoint x: 240, endPoint y: 331, distance: 137.0
click at [240, 331] on p "Can you create a dashboard for this? But first show me everything that you woul…" at bounding box center [261, 344] width 317 height 48
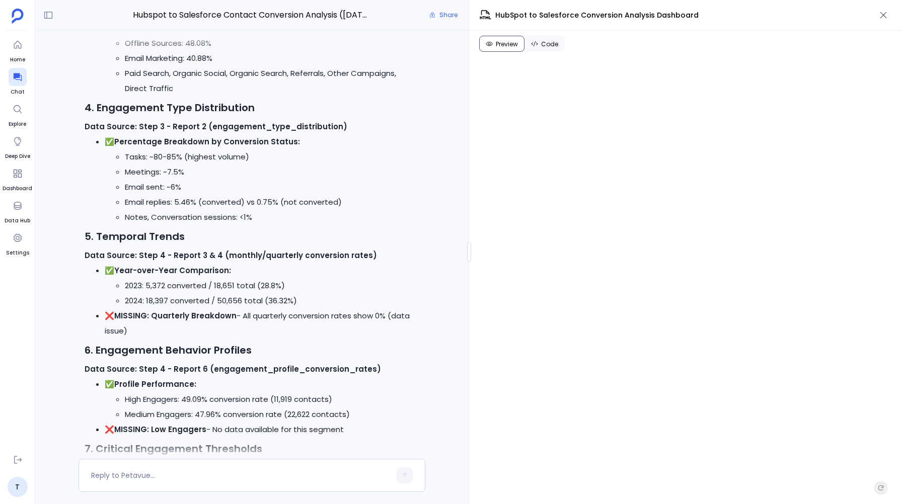
scroll to position [-7671, 0]
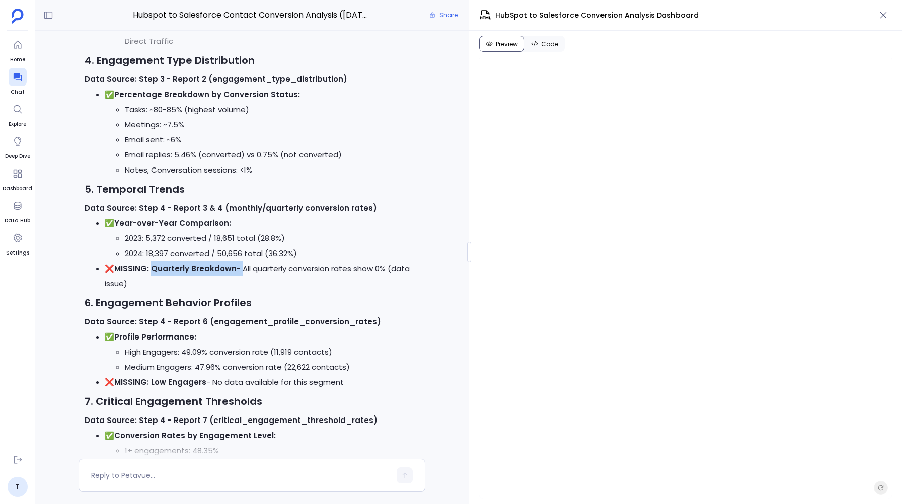
drag, startPoint x: 150, startPoint y: 270, endPoint x: 237, endPoint y: 270, distance: 86.6
click at [237, 270] on li "❌ MISSING: Quarterly Breakdown - All quarterly conversion rates show 0% (data i…" at bounding box center [262, 276] width 315 height 30
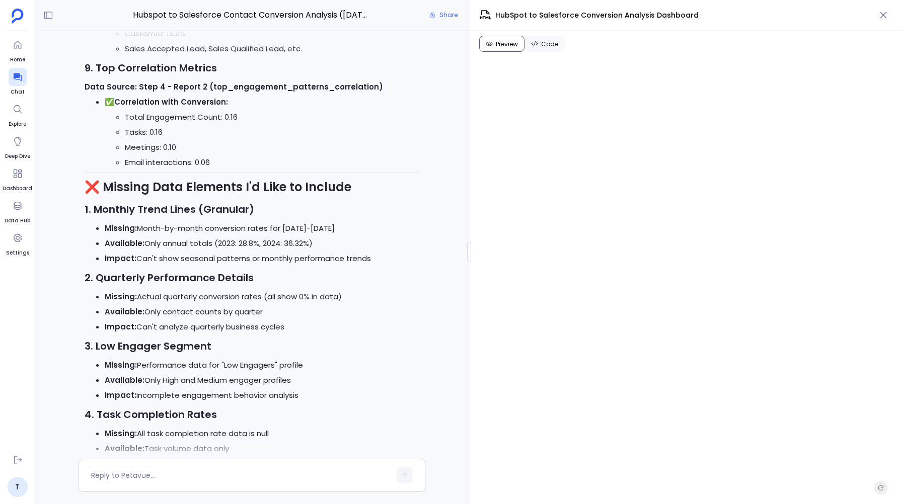
scroll to position [-7109, 0]
drag, startPoint x: 97, startPoint y: 212, endPoint x: 247, endPoint y: 212, distance: 150.0
click at [247, 212] on strong "1. Monthly Trend Lines (Granular)" at bounding box center [170, 209] width 170 height 14
drag, startPoint x: 97, startPoint y: 276, endPoint x: 256, endPoint y: 277, distance: 159.0
click at [256, 277] on h3 "2. Quarterly Performance Details" at bounding box center [252, 277] width 335 height 15
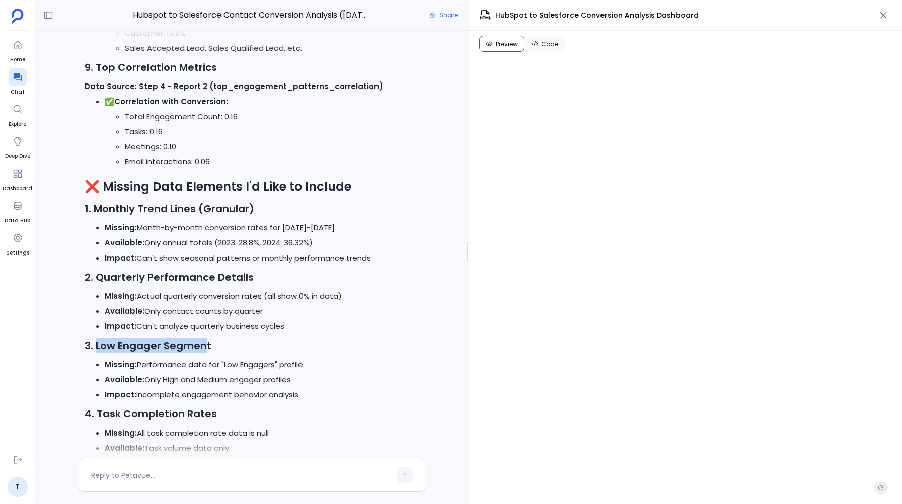
drag, startPoint x: 96, startPoint y: 345, endPoint x: 205, endPoint y: 351, distance: 109.4
click at [205, 351] on strong "3. Low Engager Segment" at bounding box center [148, 346] width 127 height 14
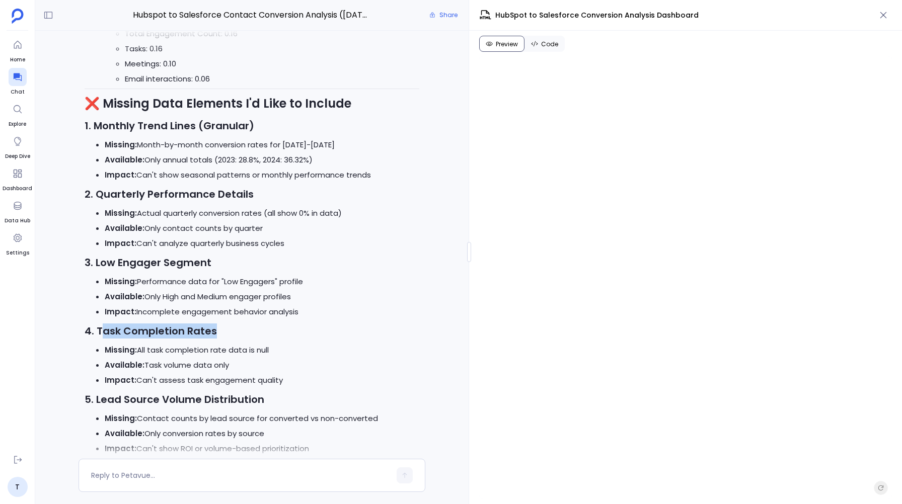
drag, startPoint x: 102, startPoint y: 337, endPoint x: 226, endPoint y: 340, distance: 124.4
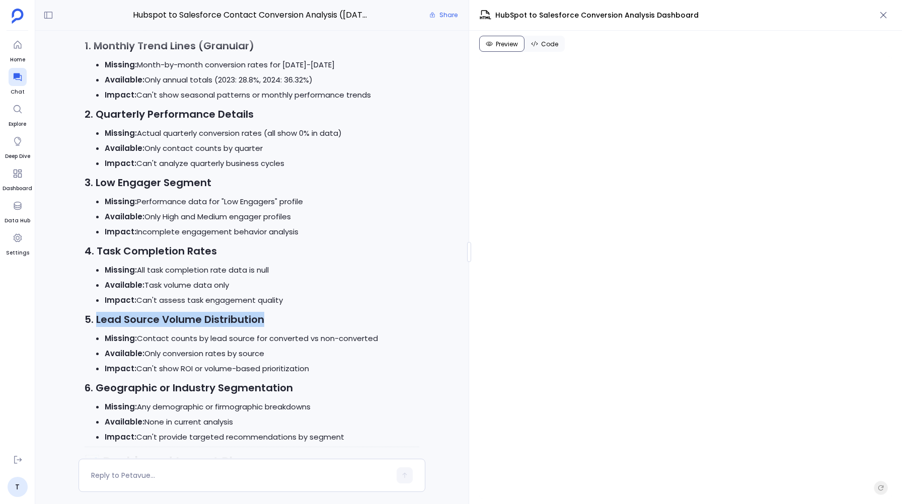
drag, startPoint x: 96, startPoint y: 320, endPoint x: 292, endPoint y: 331, distance: 196.1
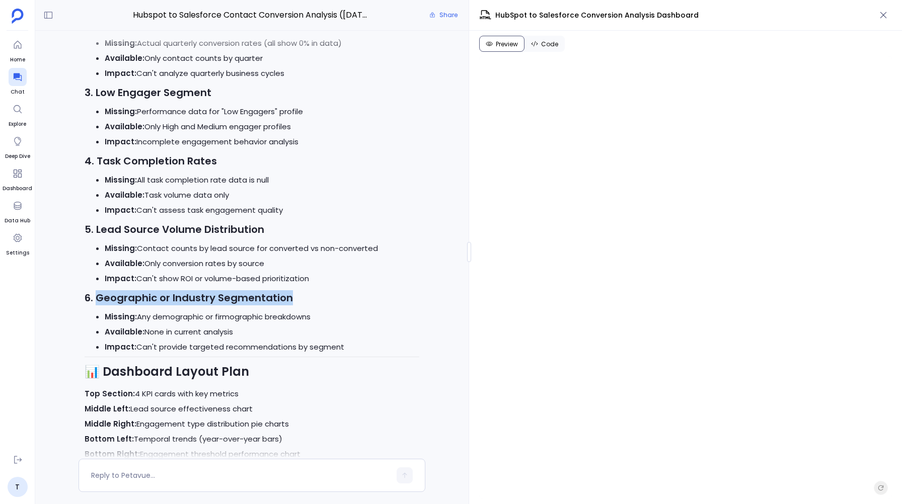
drag, startPoint x: 98, startPoint y: 296, endPoint x: 382, endPoint y: 301, distance: 283.9
click at [382, 301] on h3 "6. Geographic or Industry Segmentation" at bounding box center [252, 297] width 335 height 15
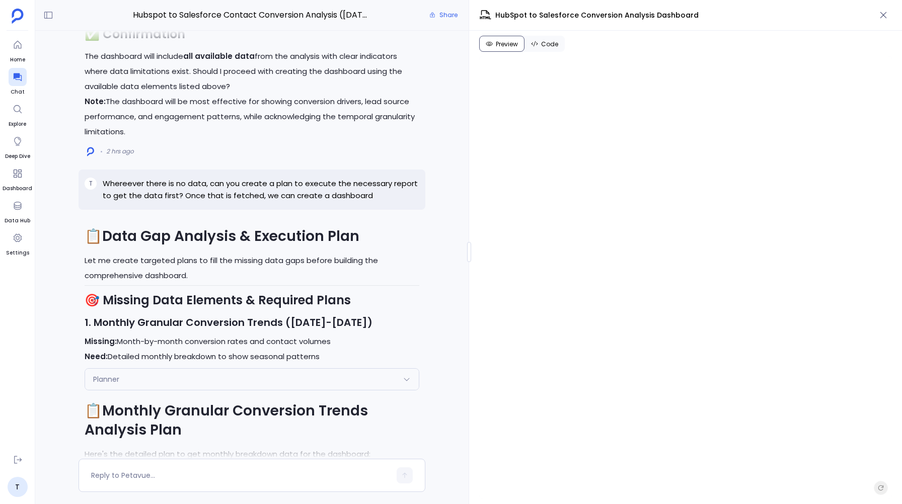
scroll to position [-6397, 0]
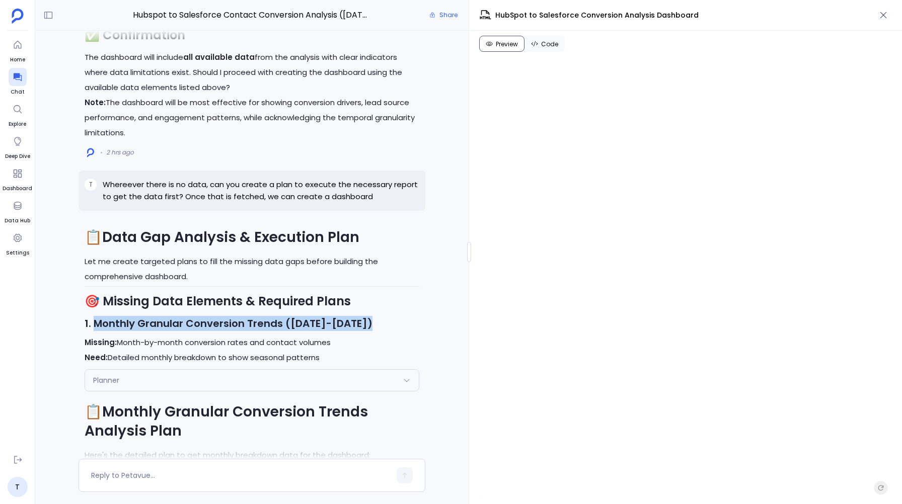
drag, startPoint x: 96, startPoint y: 327, endPoint x: 328, endPoint y: 334, distance: 232.6
click at [328, 334] on div "📋 Data Gap Analysis & Execution Plan Let me create targeted plans to fill the m…" at bounding box center [252, 296] width 335 height 137
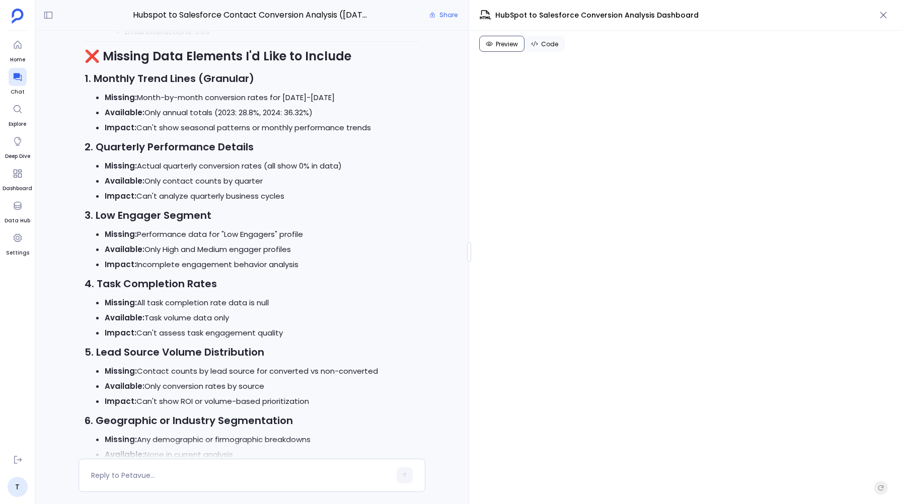
scroll to position [-7007, 0]
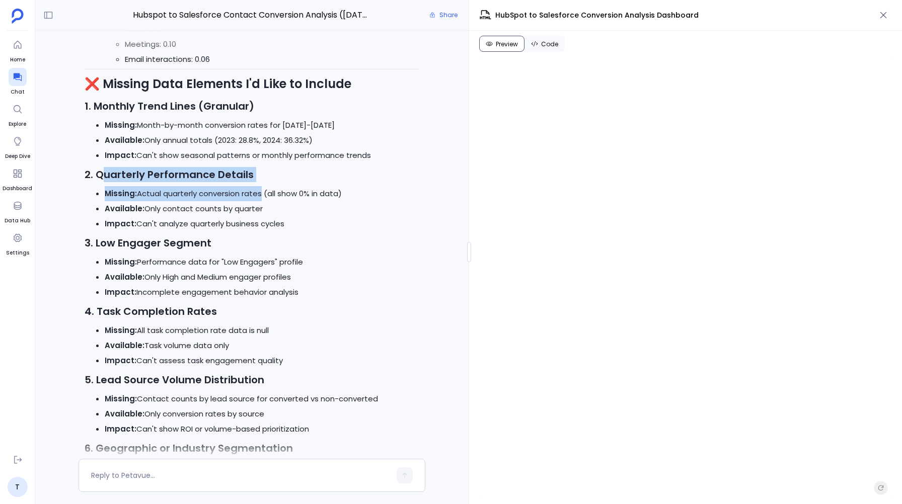
drag, startPoint x: 103, startPoint y: 174, endPoint x: 257, endPoint y: 192, distance: 155.1
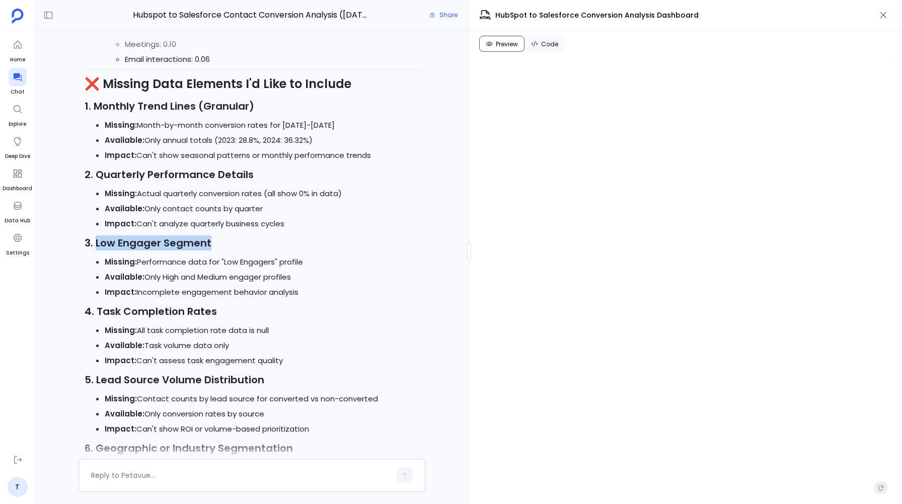
drag, startPoint x: 96, startPoint y: 242, endPoint x: 230, endPoint y: 242, distance: 133.9
click at [230, 242] on h3 "3. Low Engager Segment" at bounding box center [252, 243] width 335 height 15
drag, startPoint x: 95, startPoint y: 310, endPoint x: 265, endPoint y: 310, distance: 170.6
click at [265, 310] on h3 "4. Task Completion Rates" at bounding box center [252, 311] width 335 height 15
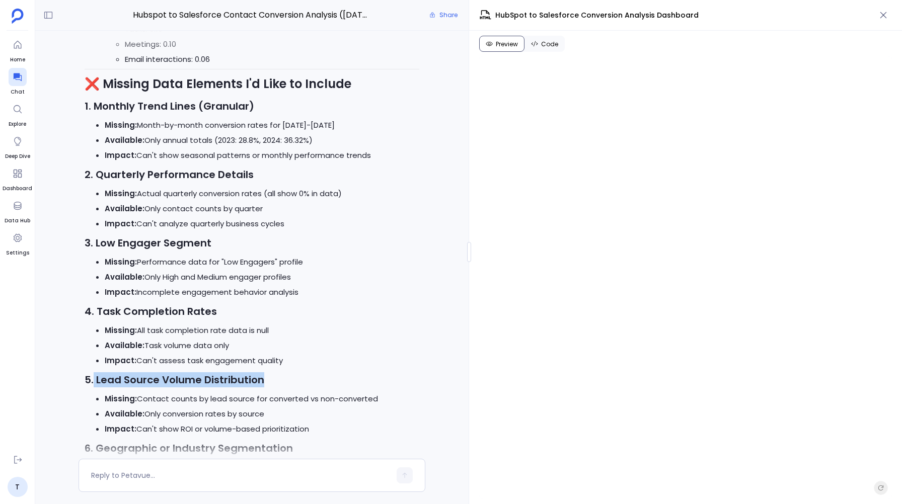
drag, startPoint x: 93, startPoint y: 379, endPoint x: 294, endPoint y: 381, distance: 201.8
click at [294, 381] on h3 "5. Lead Source Volume Distribution" at bounding box center [252, 379] width 335 height 15
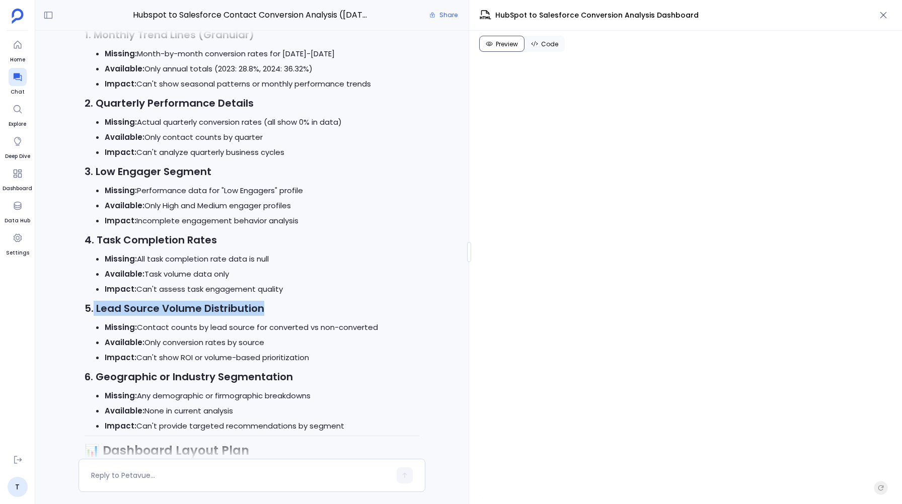
scroll to position [-6900, 0]
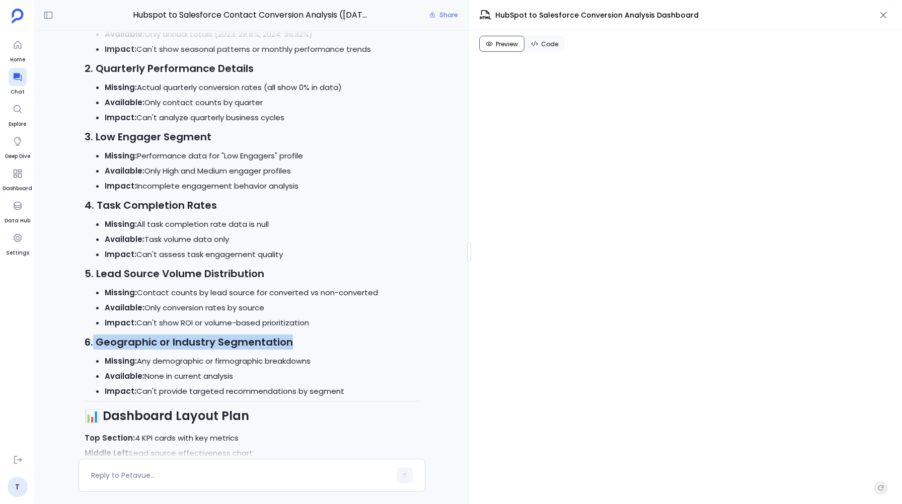
drag, startPoint x: 94, startPoint y: 343, endPoint x: 306, endPoint y: 354, distance: 213.1
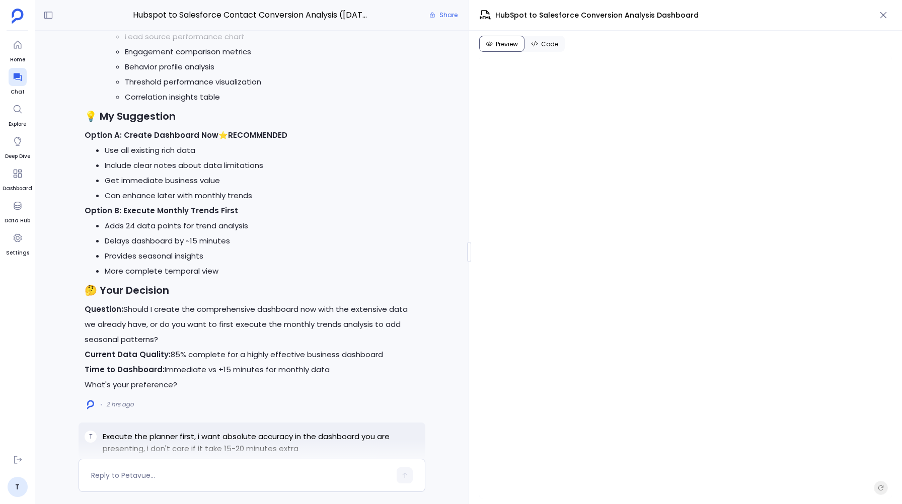
scroll to position [-3831, 0]
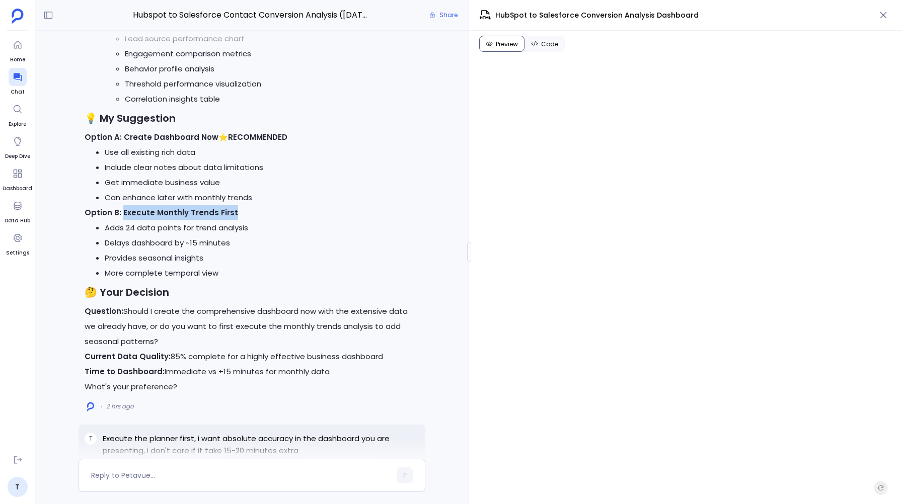
drag, startPoint x: 121, startPoint y: 184, endPoint x: 249, endPoint y: 184, distance: 127.8
click at [249, 205] on p "Option B: Execute Monthly Trends First" at bounding box center [252, 212] width 335 height 15
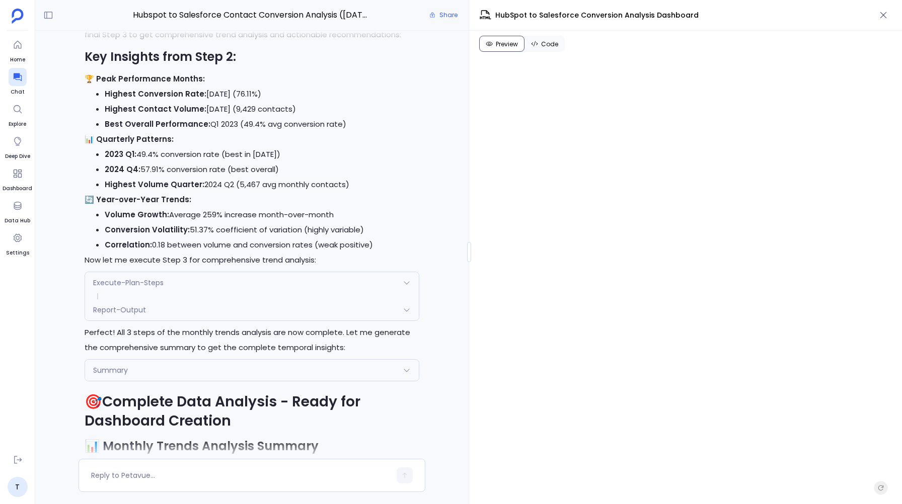
scroll to position [-3158, 0]
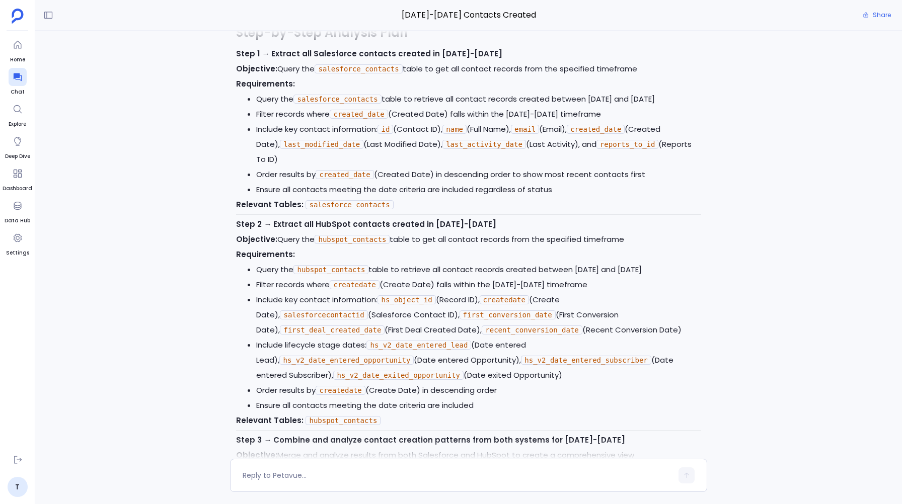
scroll to position [-17471, 0]
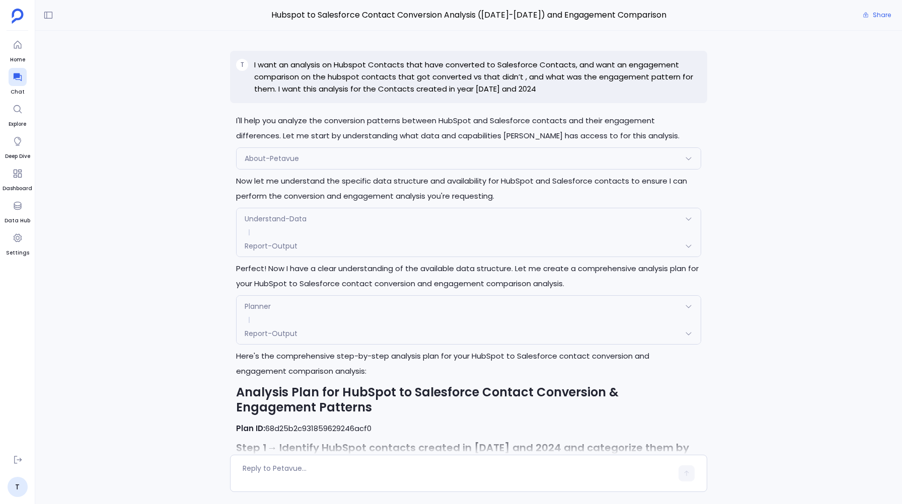
scroll to position [5421, 0]
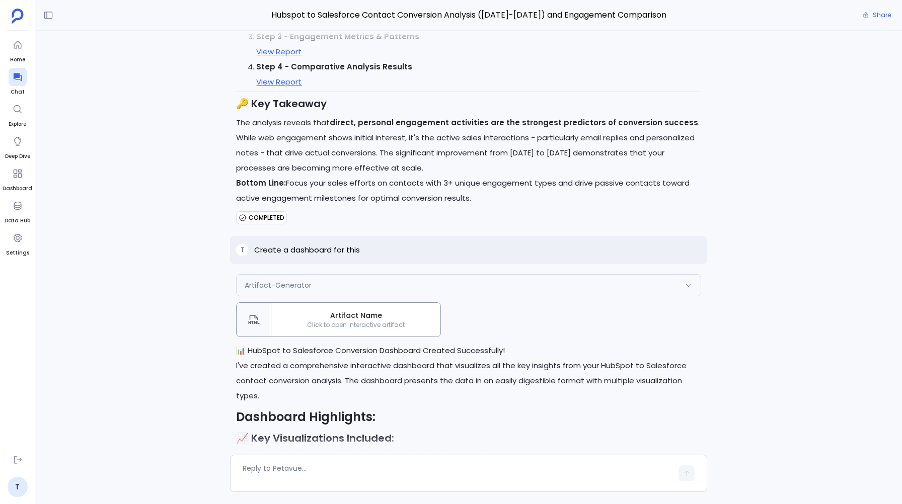
click at [218, 163] on div "T I want an analysis on Hubspot Contacts that have converted to Salesforce Cont…" at bounding box center [468, 245] width 867 height 428
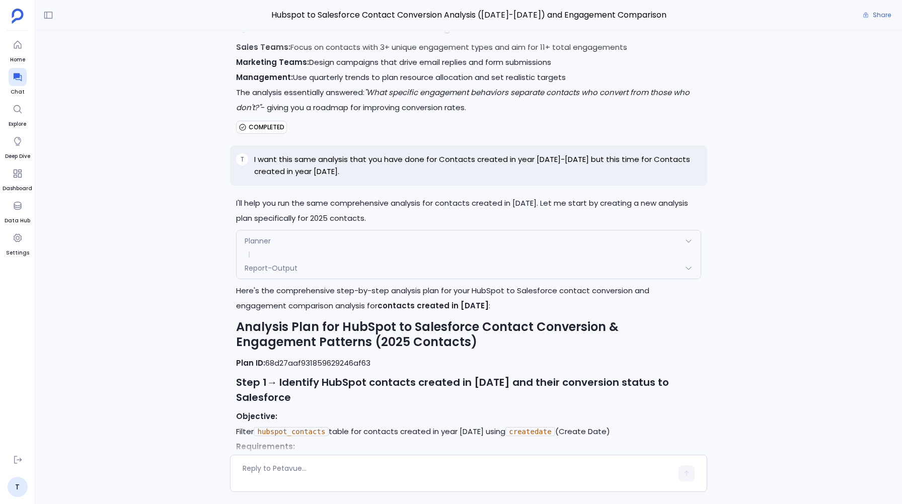
scroll to position [6554, 0]
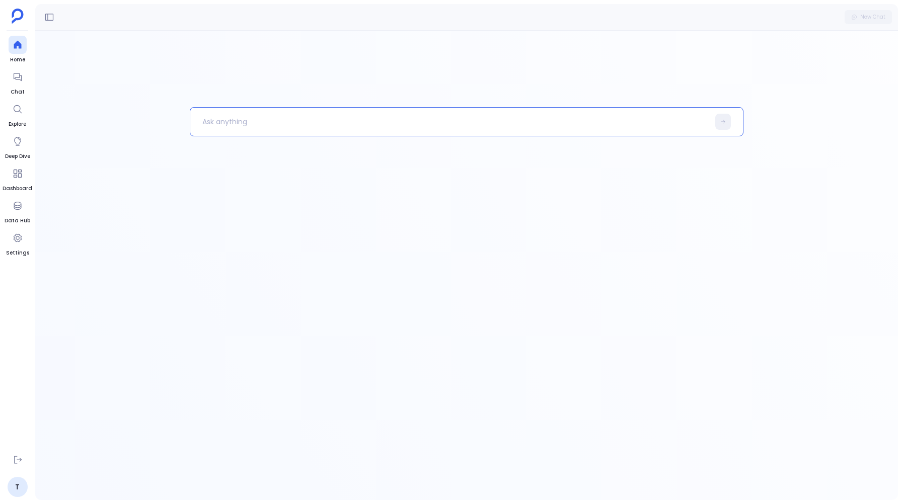
click at [211, 122] on p at bounding box center [449, 122] width 519 height 26
copy p "I want to do Stagewise drop-off analysis for the leads"
click at [25, 84] on div at bounding box center [18, 77] width 18 height 18
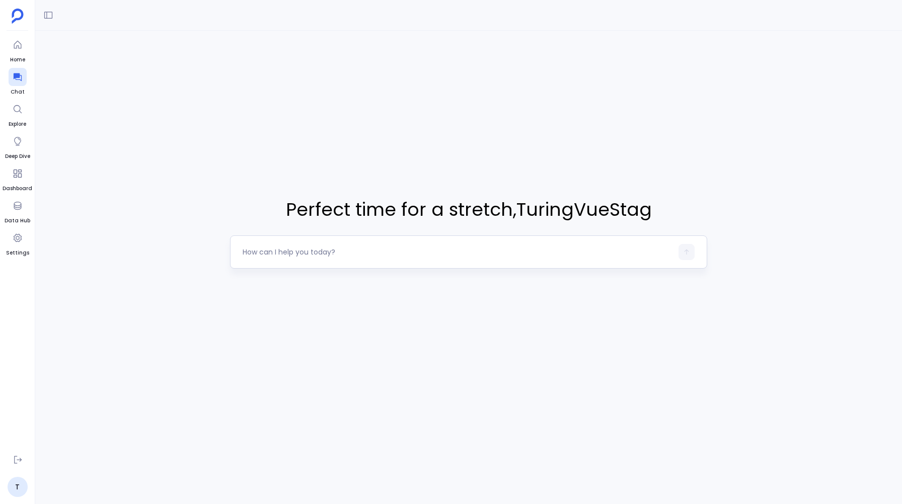
click at [266, 257] on div at bounding box center [457, 252] width 429 height 16
click at [259, 251] on textarea at bounding box center [457, 252] width 429 height 10
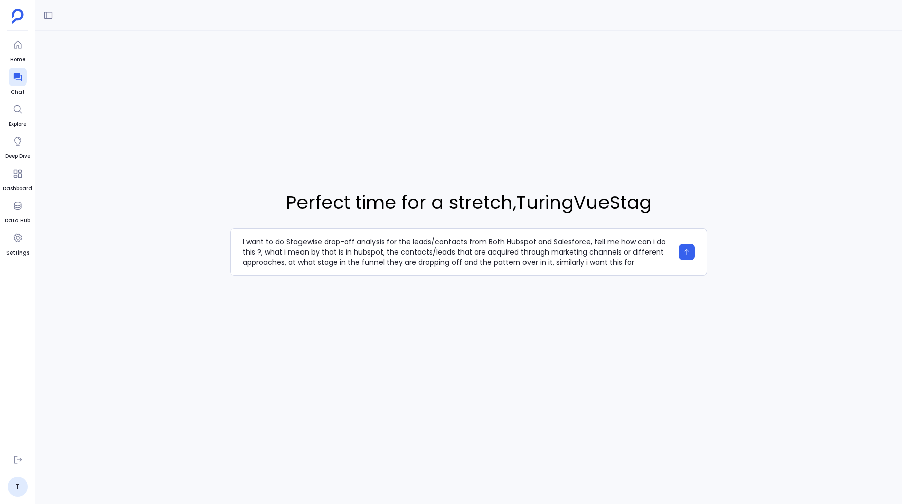
scroll to position [10, 0]
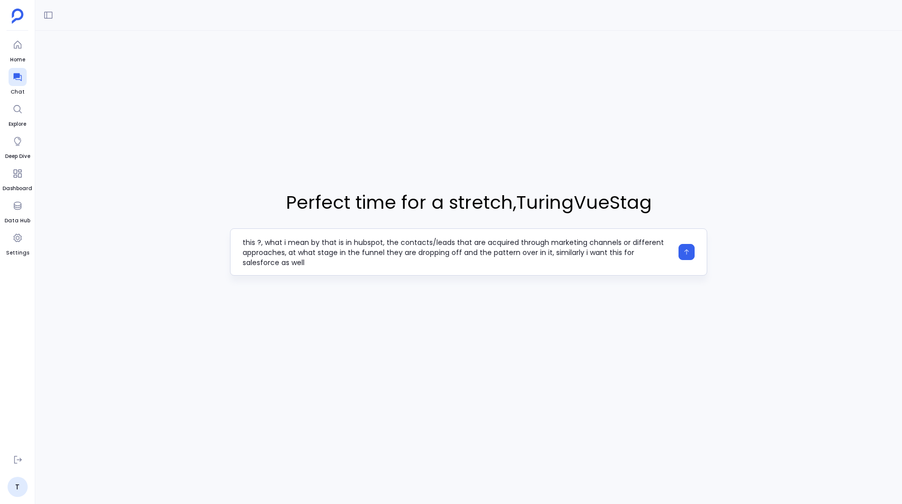
click at [331, 263] on textarea "I want to do Stagewise drop-off analysis for the leads/contacts from Both Hubsp…" at bounding box center [457, 252] width 429 height 30
click at [502, 262] on textarea "I want to do Stagewise drop-off analysis for the leads/contacts from Both Hubsp…" at bounding box center [457, 252] width 429 height 30
click at [596, 269] on div "I want to do Stagewise drop-off analysis for the leads/contacts from Both Hubsp…" at bounding box center [468, 251] width 477 height 47
click at [590, 259] on textarea "I want to do Stagewise drop-off analysis for the leads/contacts from Both Hubsp…" at bounding box center [457, 252] width 429 height 30
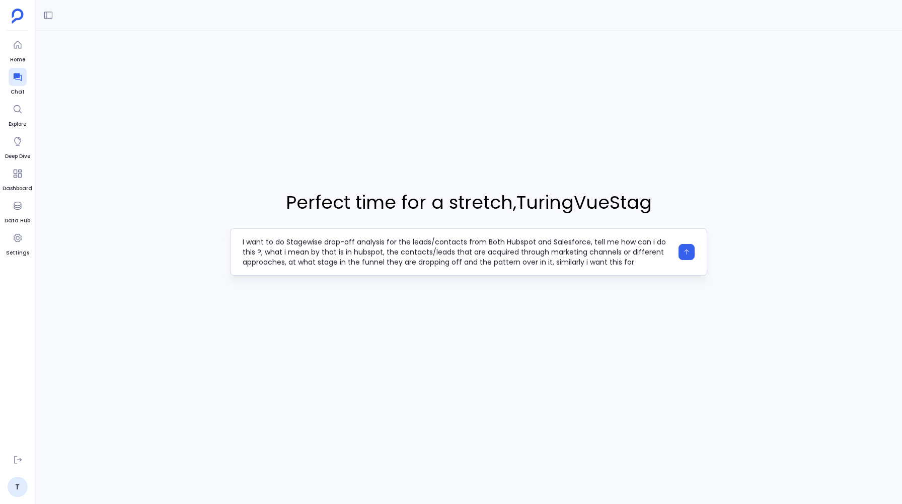
scroll to position [20, 0]
type textarea "I want to do Stagewise drop-off analysis for the leads/contacts from Both Hubsp…"
click at [684, 249] on icon "button" at bounding box center [686, 252] width 7 height 7
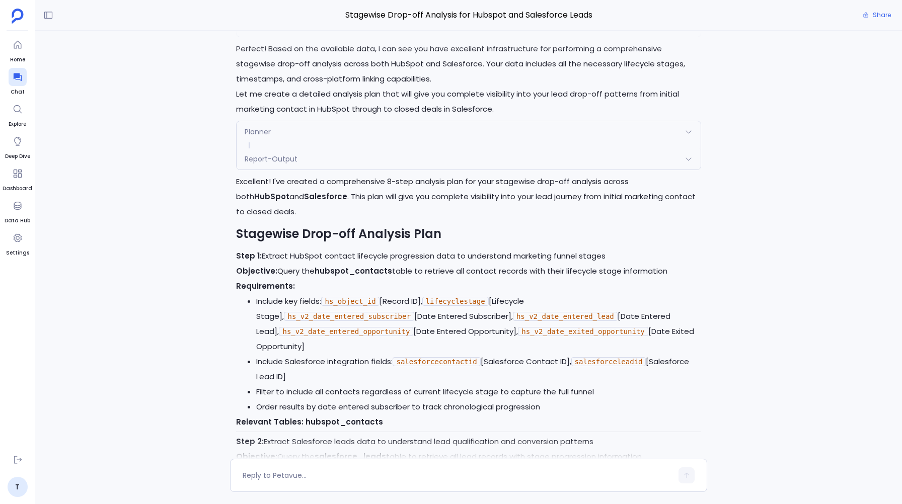
scroll to position [-1382, 0]
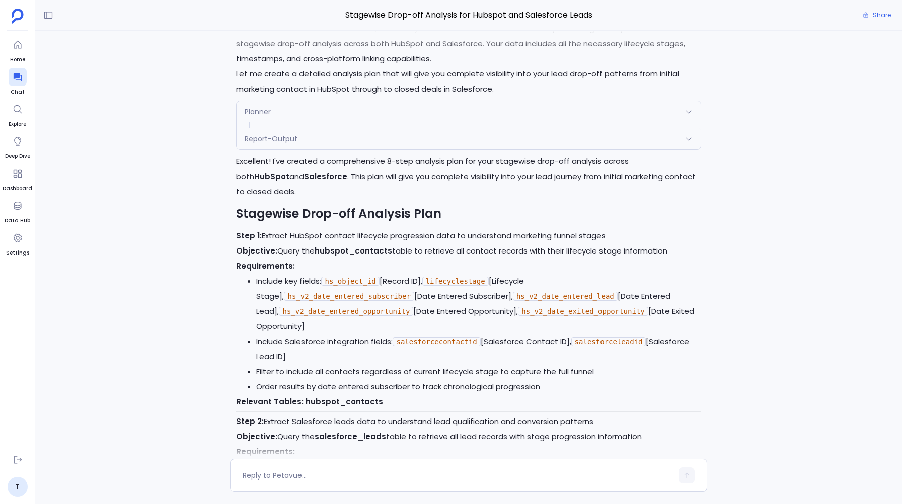
click at [271, 244] on p "Step 1: Extract HubSpot contact lifecycle progression data to understand market…" at bounding box center [468, 235] width 464 height 15
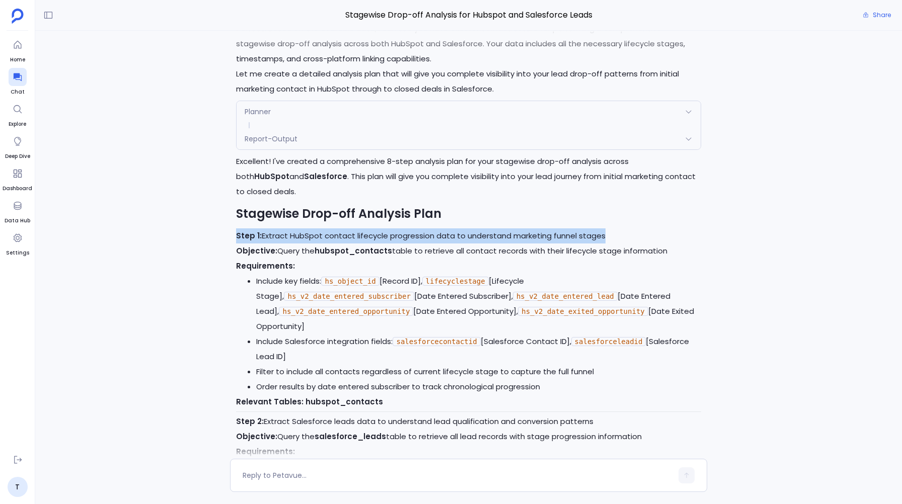
click at [271, 244] on p "Step 1: Extract HubSpot contact lifecycle progression data to understand market…" at bounding box center [468, 235] width 464 height 15
drag, startPoint x: 263, startPoint y: 245, endPoint x: 472, endPoint y: 249, distance: 208.9
click at [472, 244] on p "Step 1: Extract HubSpot contact lifecycle progression data to understand market…" at bounding box center [468, 235] width 464 height 15
click at [602, 244] on p "Step 1: Extract HubSpot contact lifecycle progression data to understand market…" at bounding box center [468, 235] width 464 height 15
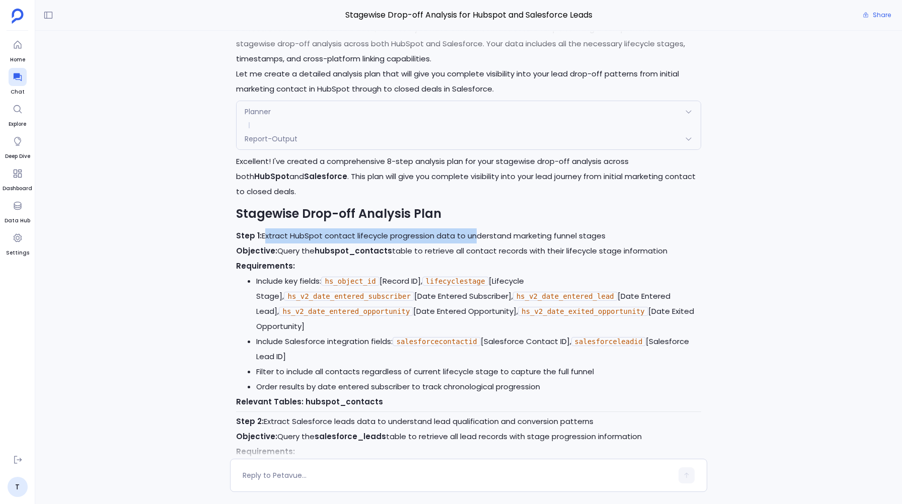
copy p "Extract HubSpot contact lifecycle progression data to understand marketing funn…"
click at [357, 192] on p "Excellent! I've created a comprehensive 8-step analysis plan for your stagewise…" at bounding box center [468, 176] width 464 height 45
click at [279, 143] on span "Report-Output" at bounding box center [271, 139] width 53 height 10
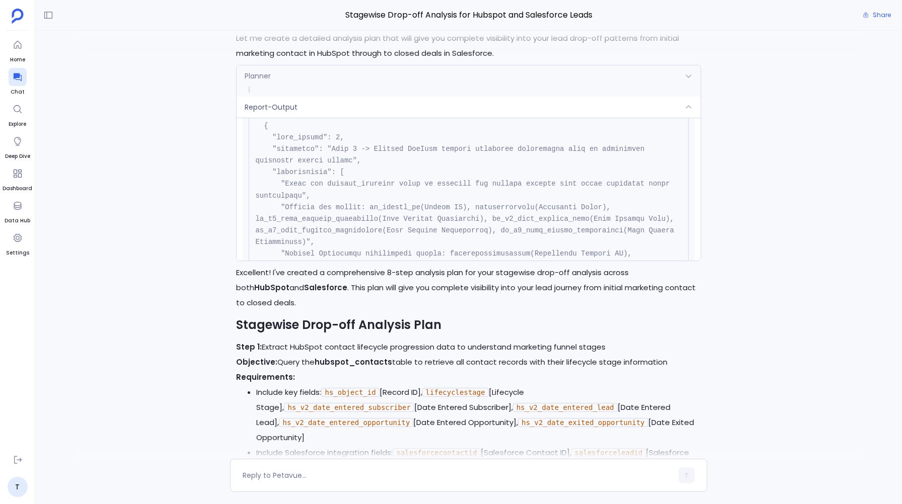
scroll to position [-1478, 0]
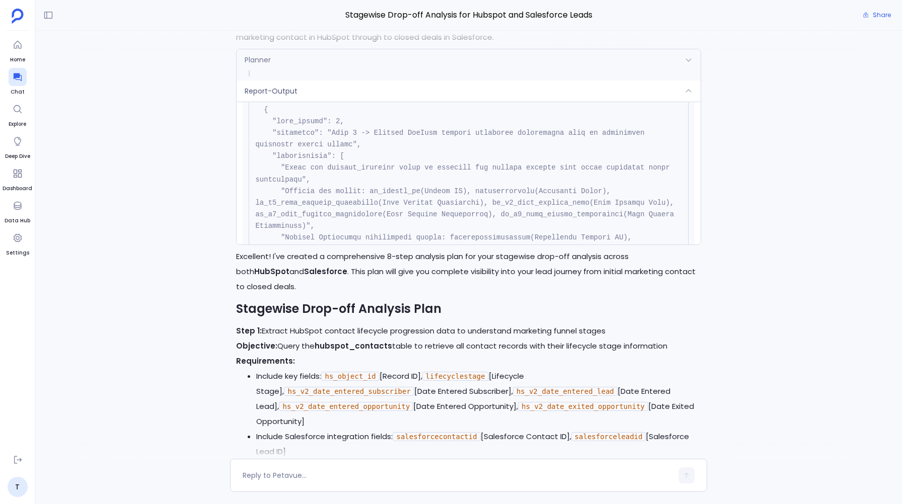
click at [283, 96] on span "Report-Output" at bounding box center [271, 91] width 53 height 10
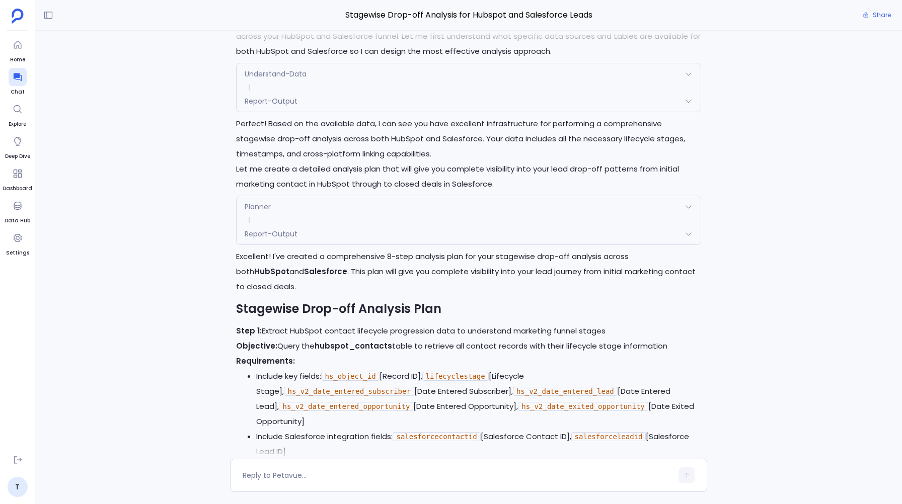
scroll to position [-1331, 0]
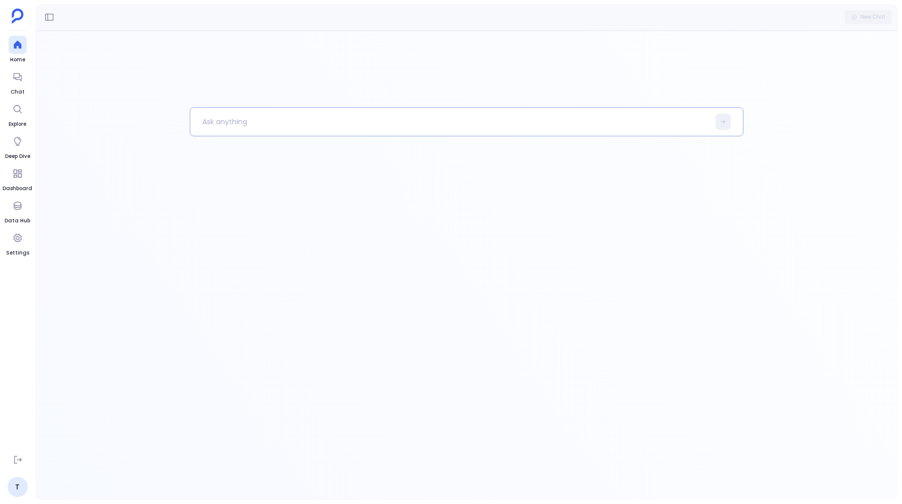
click at [226, 121] on p at bounding box center [449, 122] width 519 height 26
click at [20, 460] on icon at bounding box center [18, 460] width 10 height 10
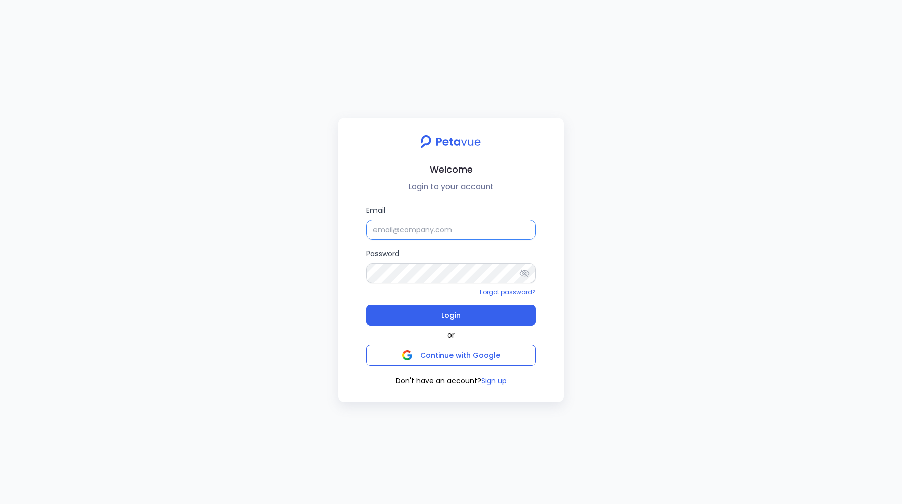
click at [422, 234] on input "Email" at bounding box center [450, 230] width 169 height 20
click at [464, 226] on input "[EMAIL_ADDRESS][DOMAIN_NAME]" at bounding box center [450, 230] width 169 height 20
type input "[EMAIL_ADDRESS][DOMAIN_NAME]"
click at [397, 311] on button "Login" at bounding box center [450, 315] width 169 height 21
